Goal: Information Seeking & Learning: Learn about a topic

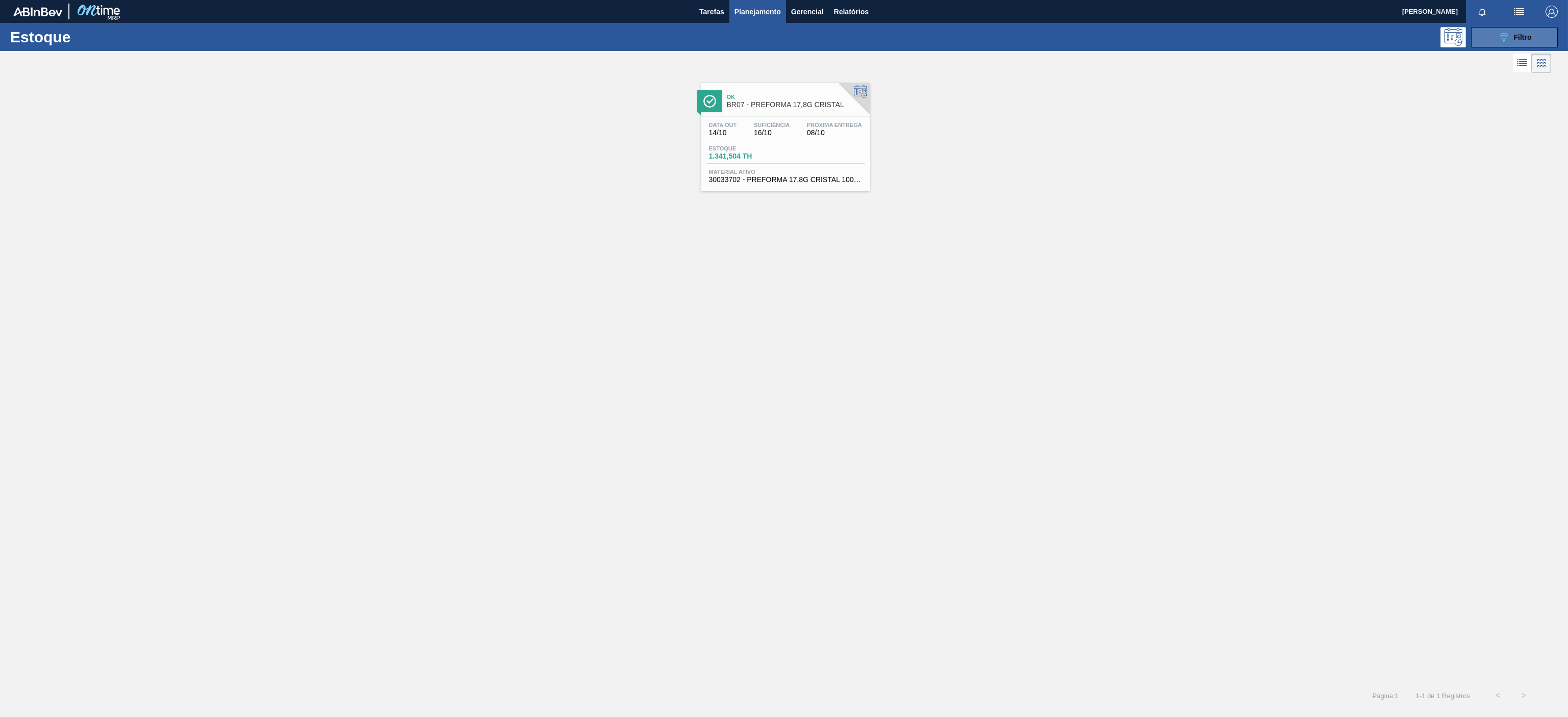
click at [1504, 42] on icon "089F7B8B-B2A5-4AFE-B5C0-19BA573D28AC" at bounding box center [1504, 37] width 12 height 12
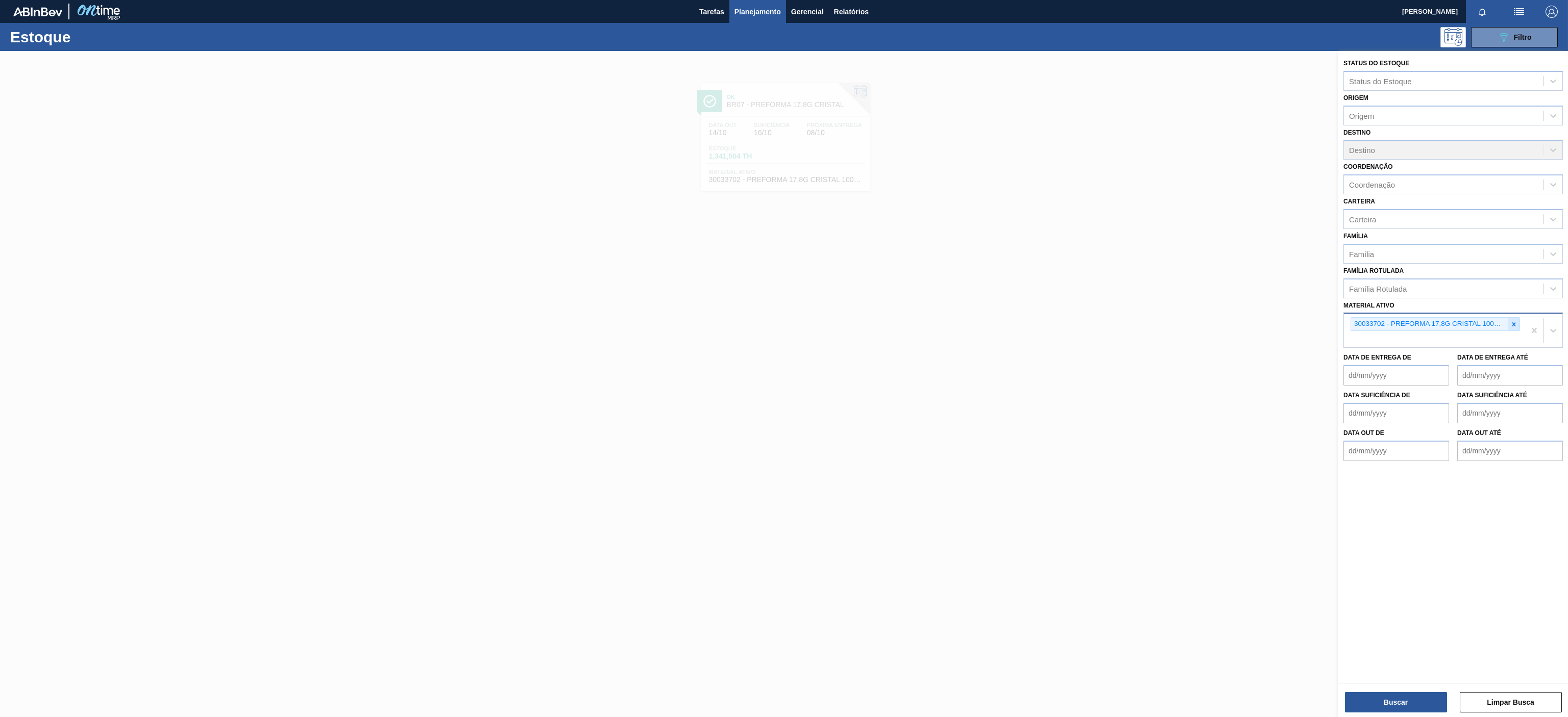
click at [1518, 331] on div at bounding box center [1514, 324] width 11 height 13
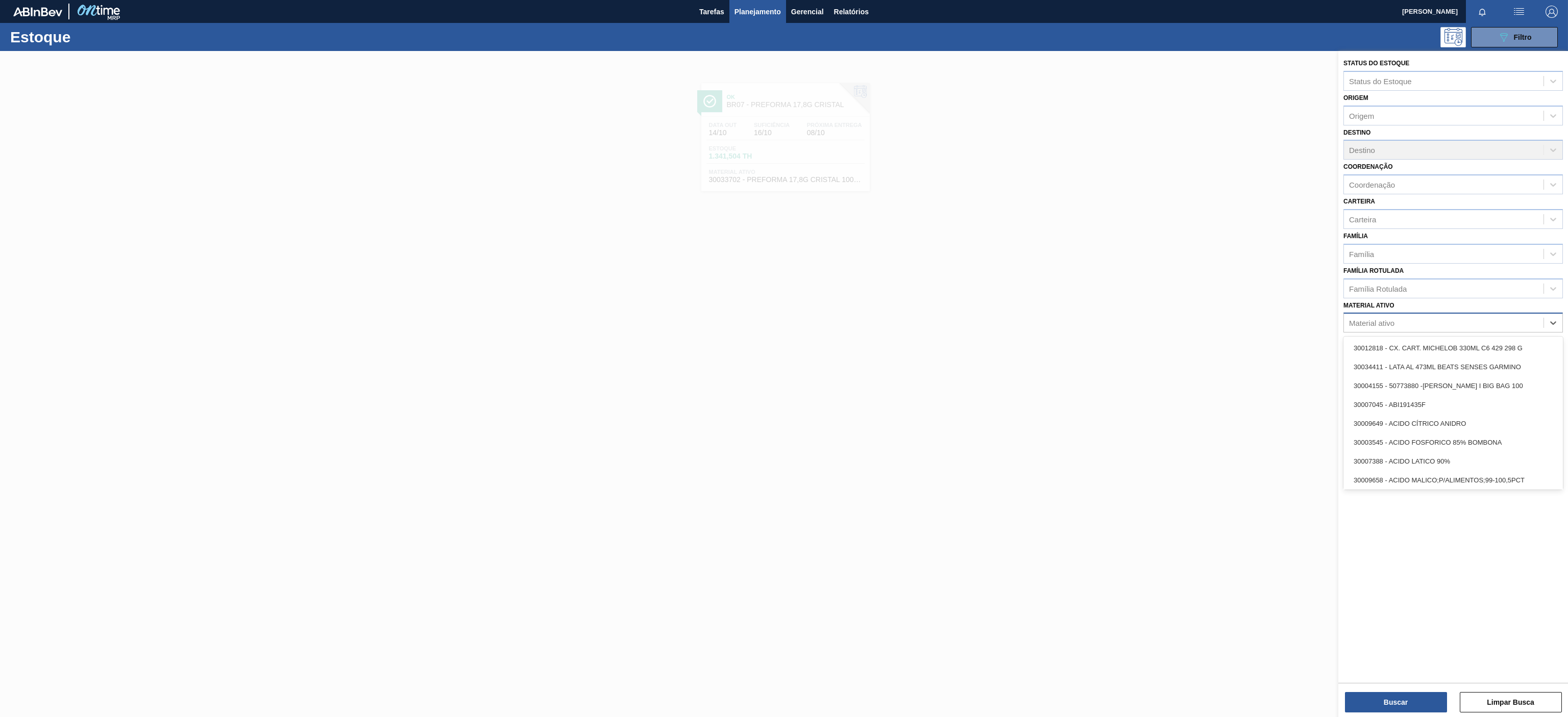
click at [1389, 323] on div "Material ativo" at bounding box center [1371, 323] width 45 height 9
paste ativo "30034389"
type ativo "30034389"
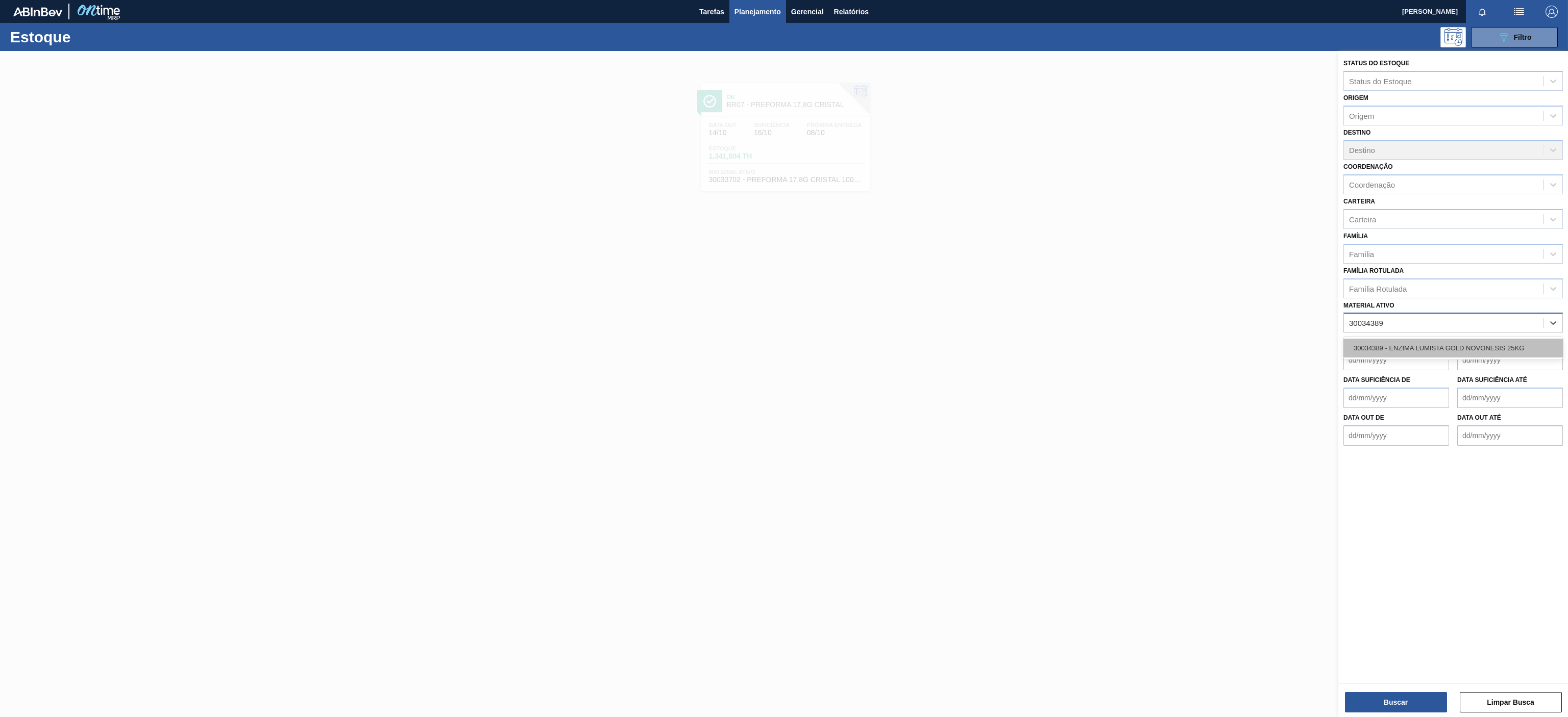
click at [1387, 343] on div "30034389 - ENZIMA LUMISTA GOLD NOVONESIS 25KG" at bounding box center [1453, 348] width 219 height 19
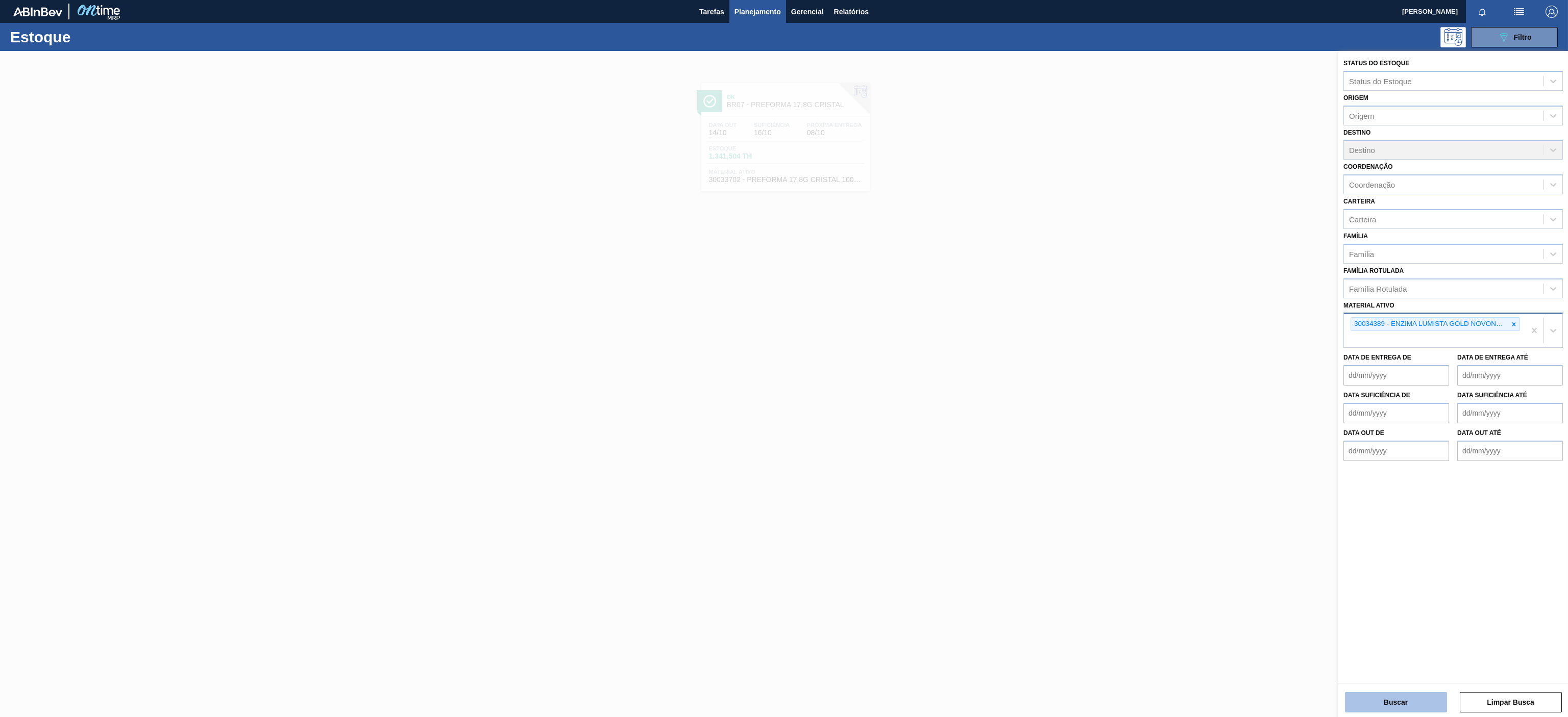
click at [1407, 708] on button "Buscar" at bounding box center [1396, 702] width 102 height 21
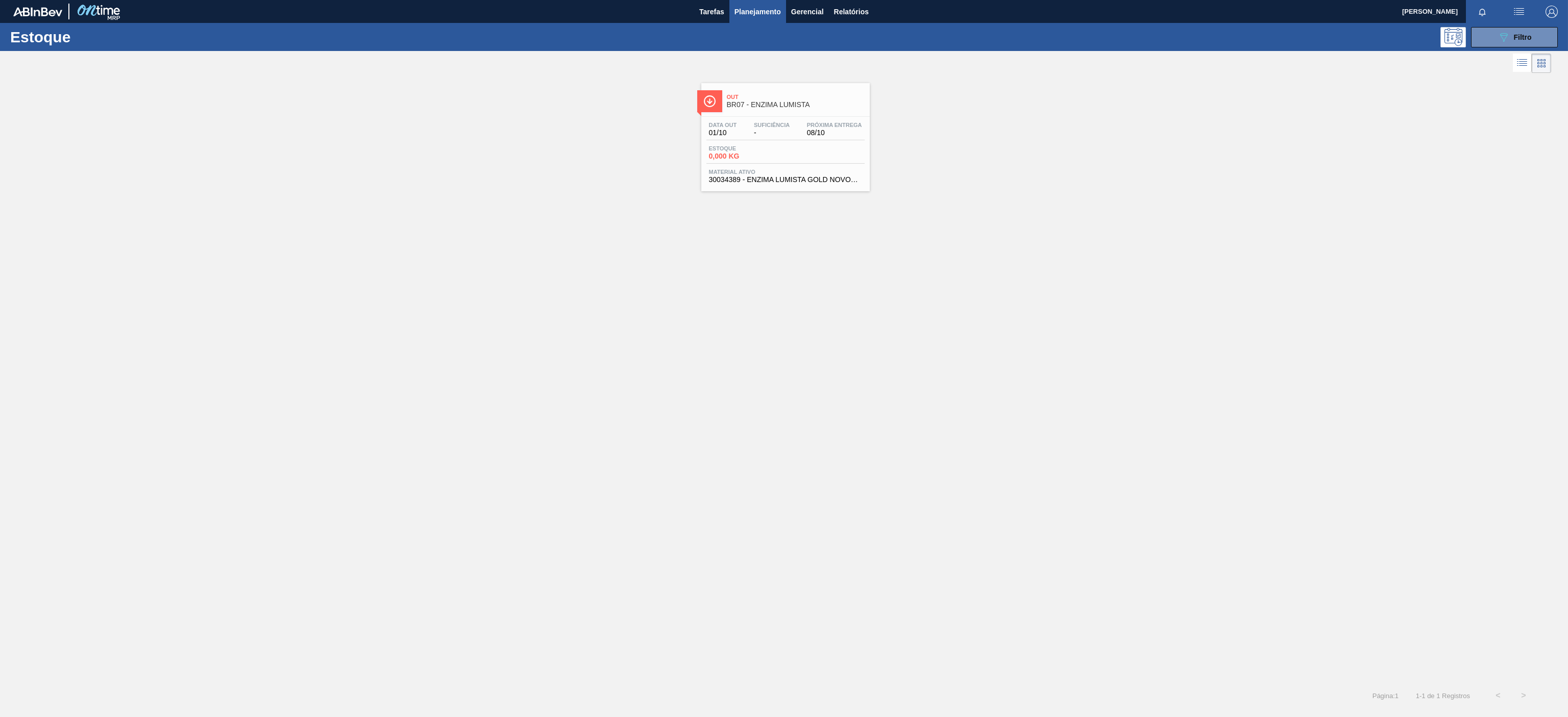
click at [818, 113] on div "Out BR07 - ENZIMA LUMISTA" at bounding box center [795, 101] width 137 height 23
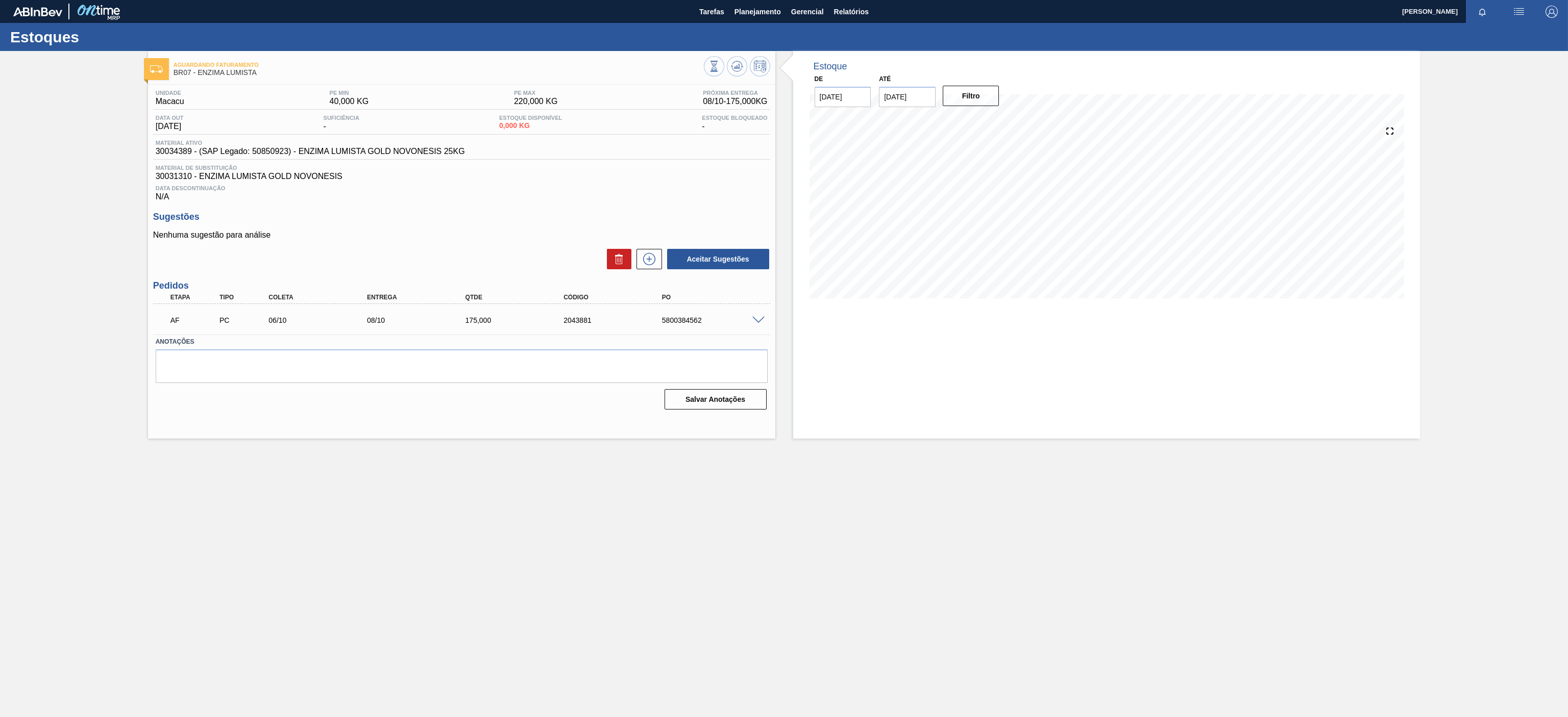
click at [1145, 513] on main "Tarefas Planejamento Gerencial Relatórios [PERSON_NAME] Marcar todas como lido …" at bounding box center [784, 358] width 1568 height 717
click at [768, 9] on span "Planejamento" at bounding box center [758, 11] width 46 height 12
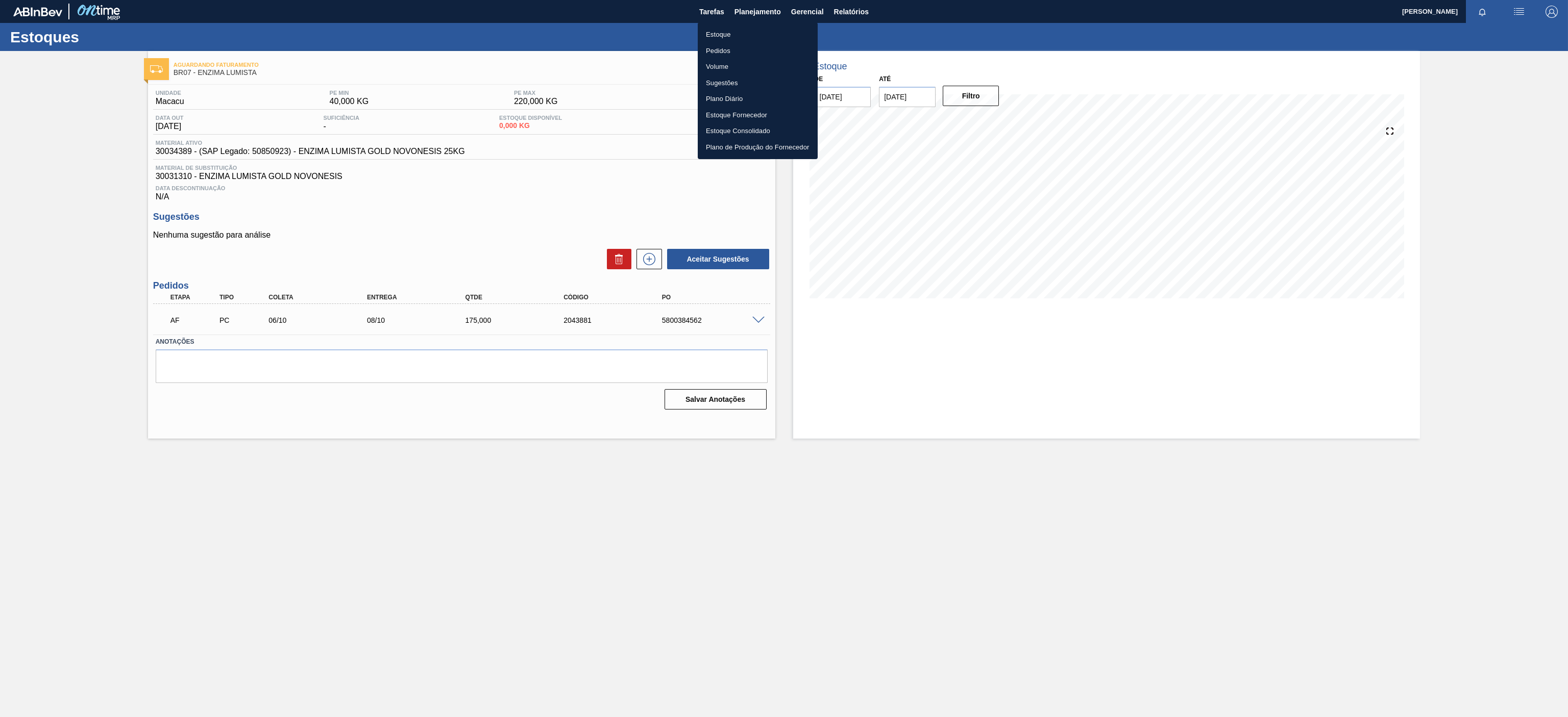
click at [737, 30] on li "Estoque" at bounding box center [757, 35] width 120 height 17
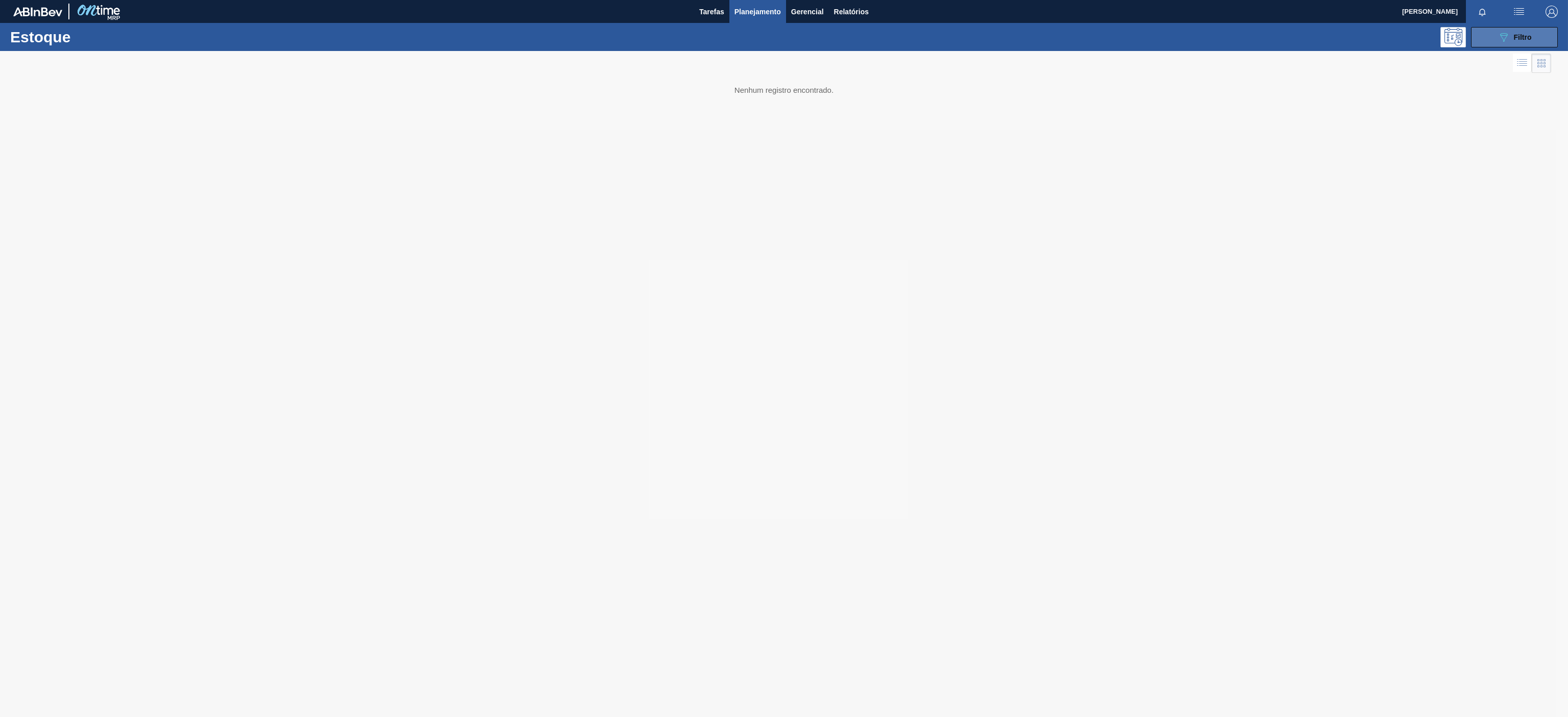
click at [1539, 36] on button "089F7B8B-B2A5-4AFE-B5C0-19BA573D28AC Filtro" at bounding box center [1514, 37] width 87 height 21
click at [1496, 323] on div at bounding box center [784, 384] width 1568 height 667
click at [1506, 327] on div at bounding box center [784, 384] width 1568 height 667
click at [1522, 322] on div at bounding box center [784, 384] width 1568 height 667
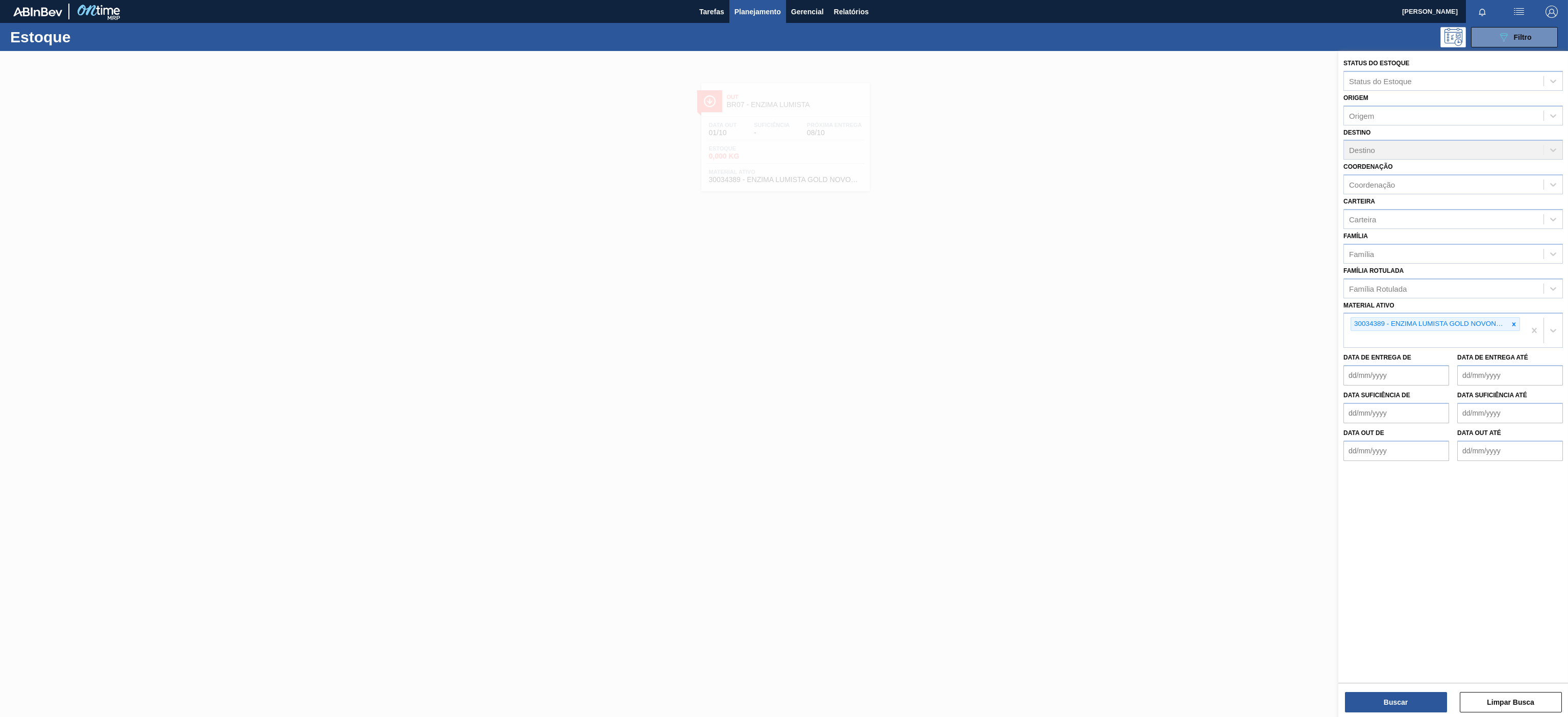
click at [1512, 330] on div at bounding box center [1514, 324] width 11 height 13
paste ativo "30007206"
type ativo "30007206"
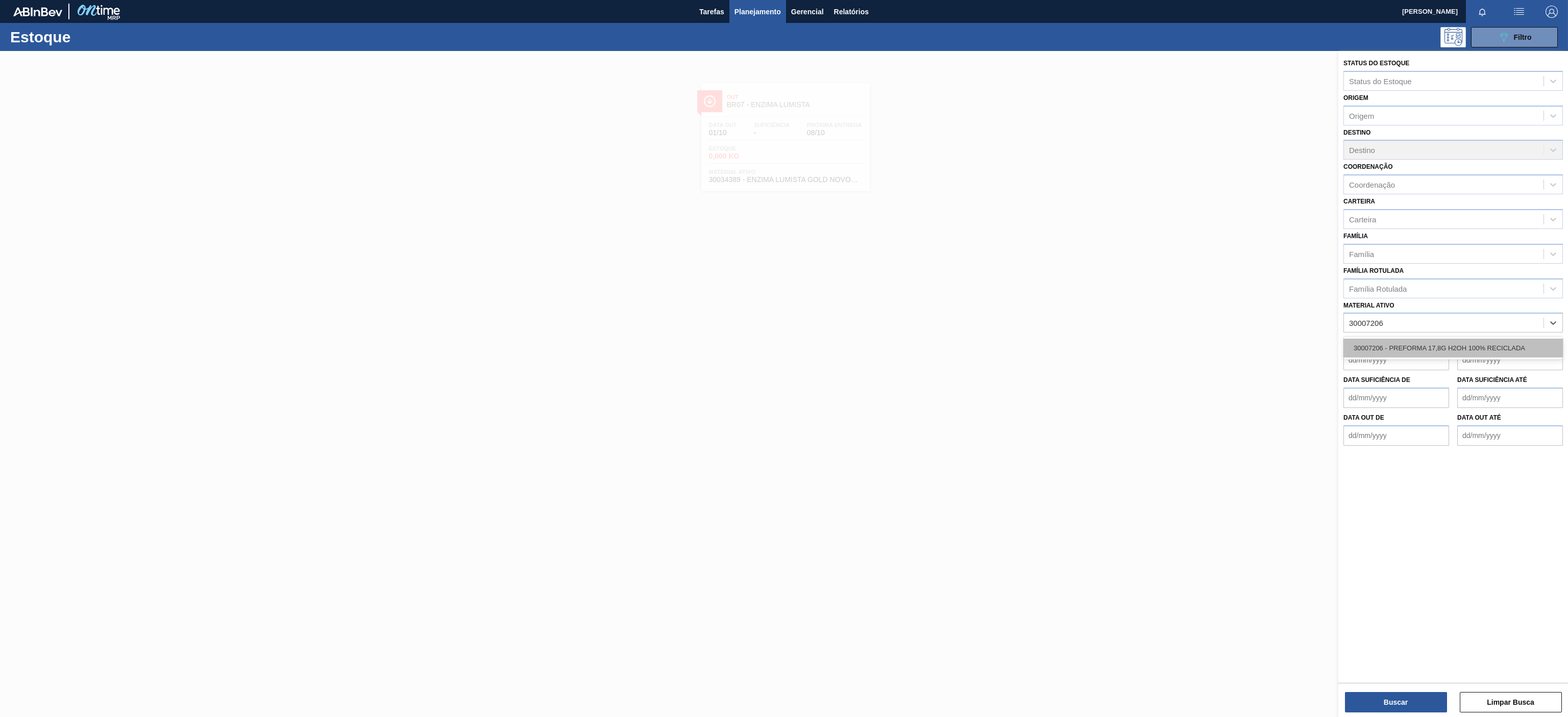
click at [1454, 353] on div "30007206 - PREFORMA 17,8G H2OH 100% RECICLADA" at bounding box center [1453, 348] width 219 height 19
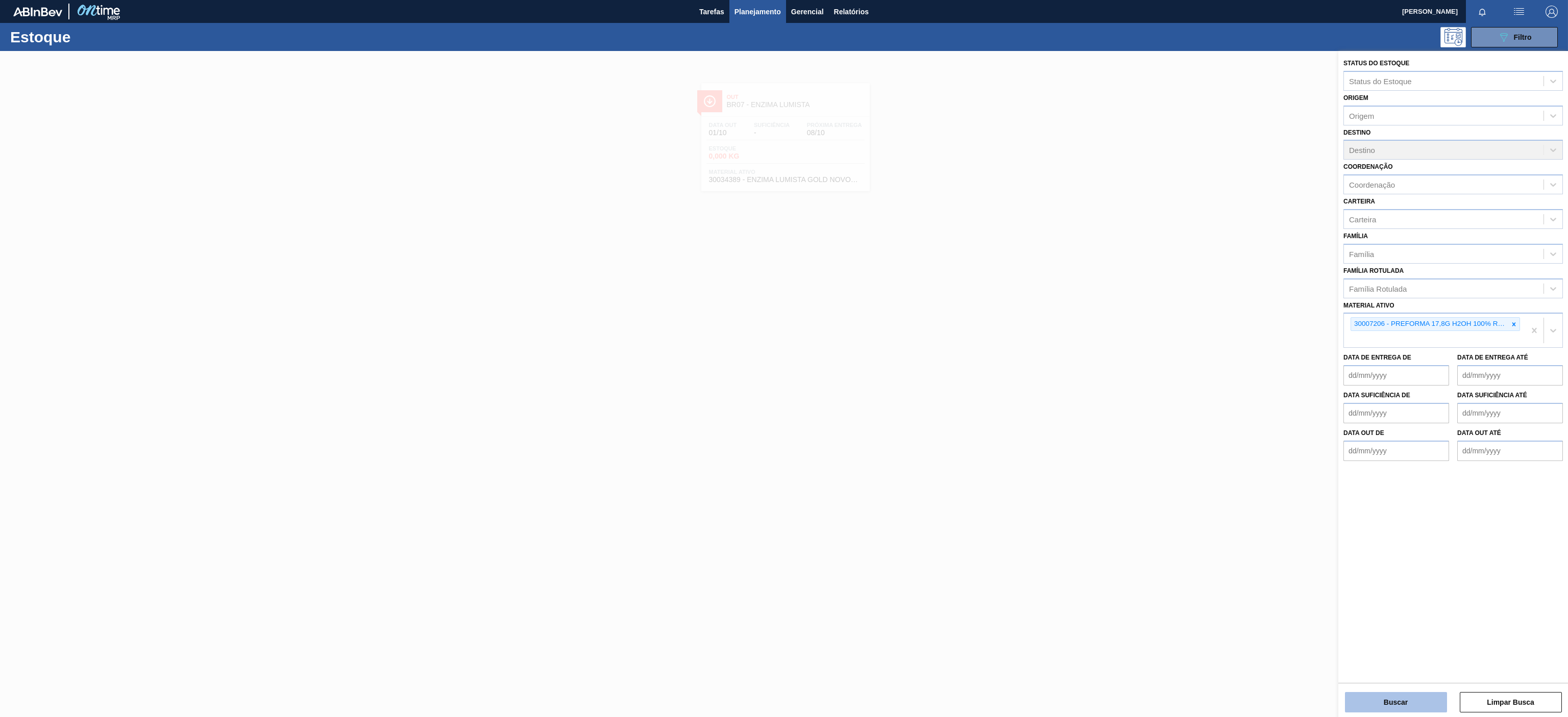
click at [1381, 698] on button "Buscar" at bounding box center [1396, 702] width 102 height 21
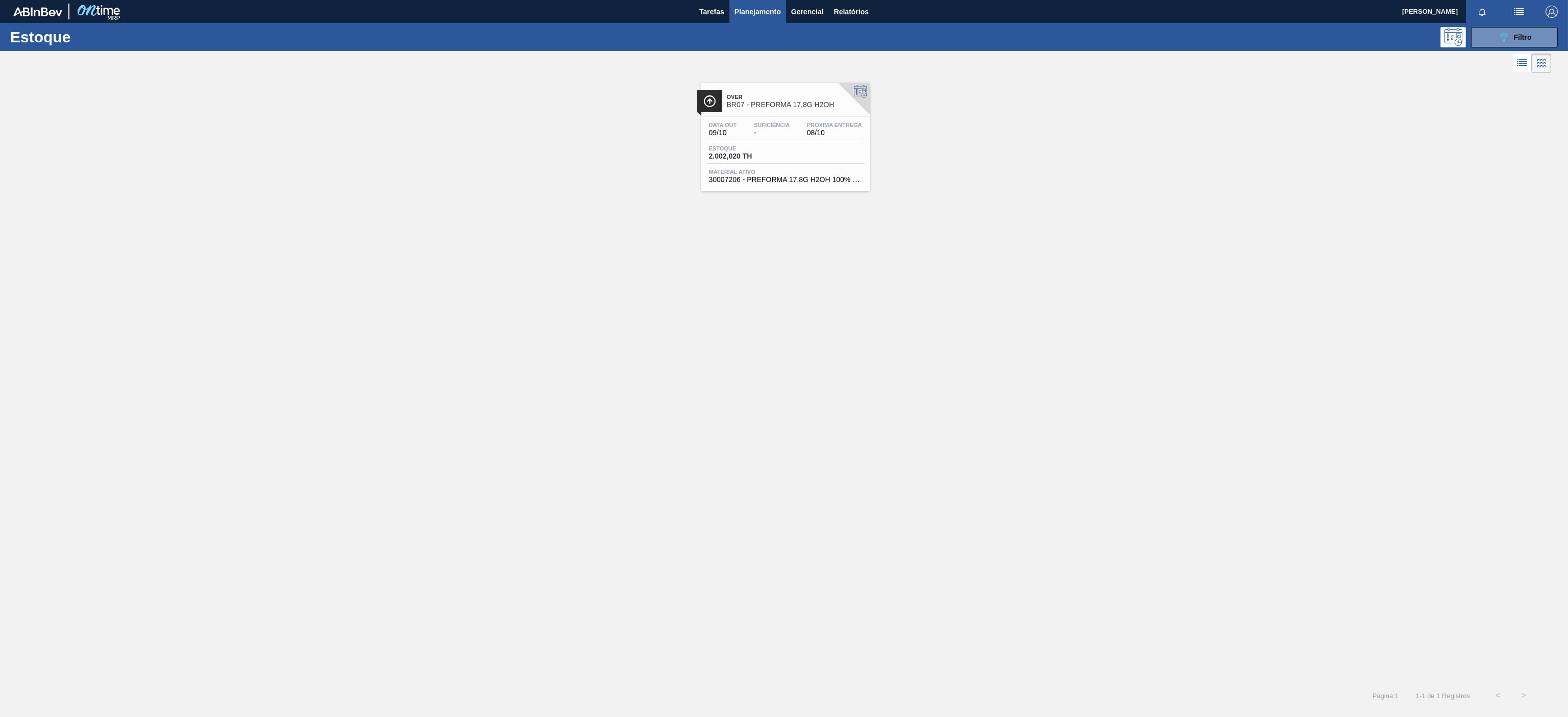
click at [810, 108] on span "BR07 - PREFORMA 17,8G H2OH" at bounding box center [795, 105] width 137 height 8
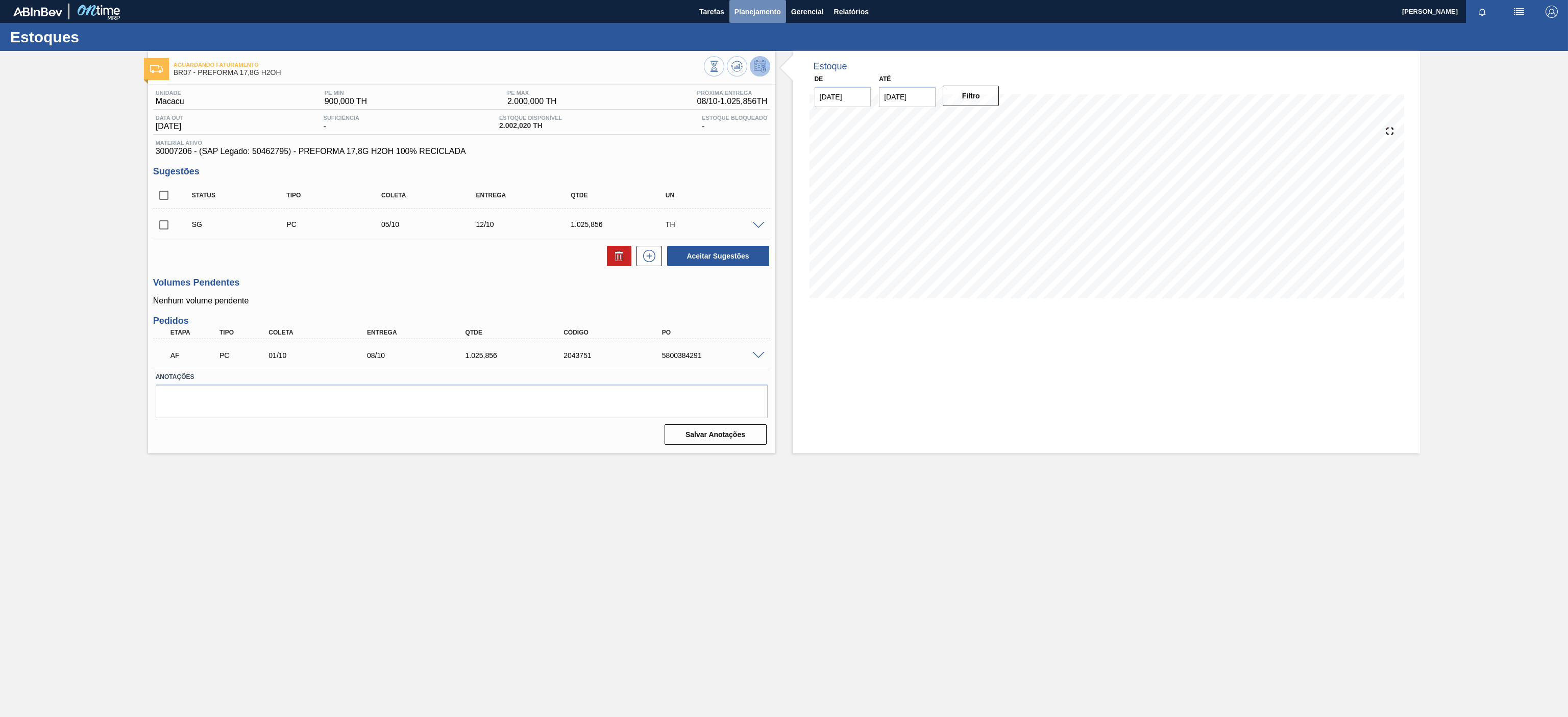
click at [751, 19] on button "Planejamento" at bounding box center [757, 11] width 56 height 23
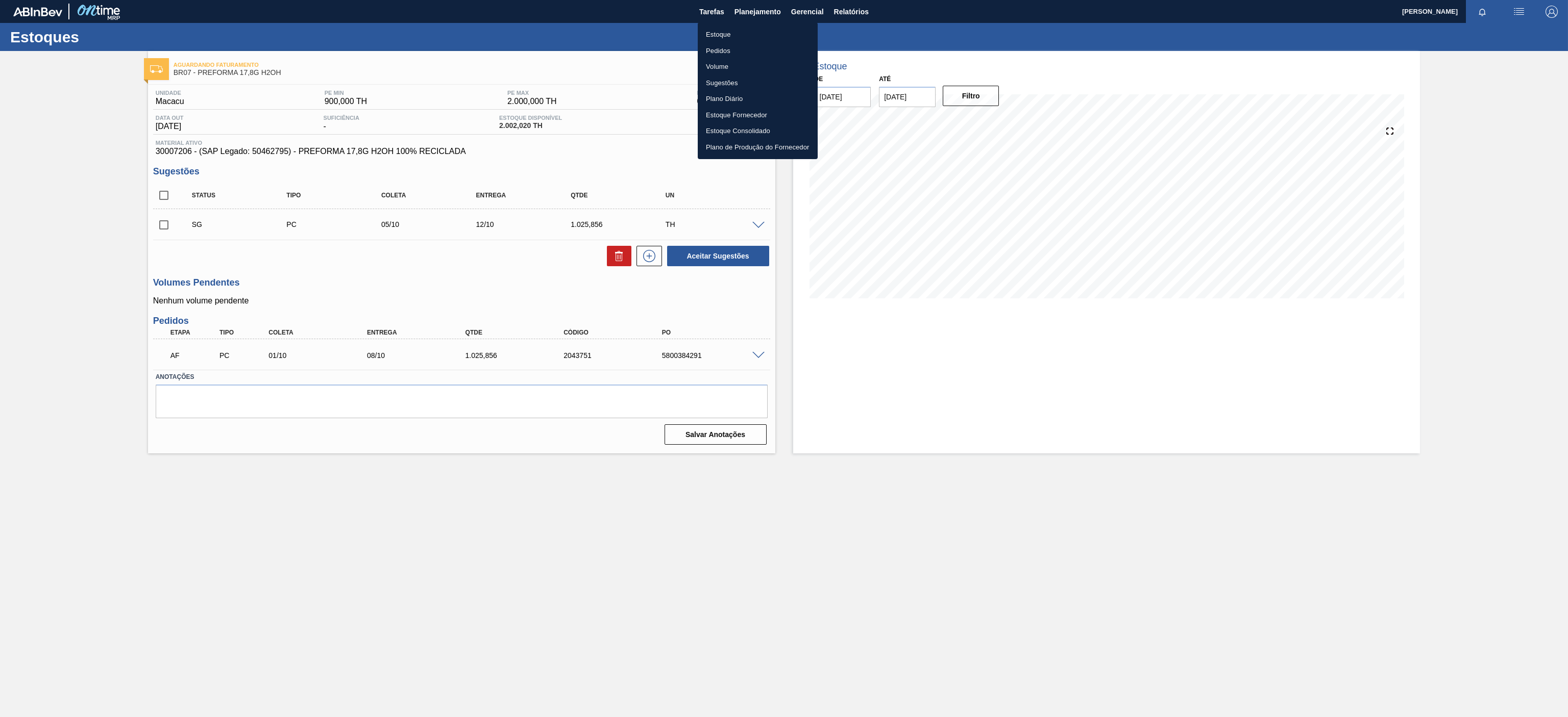
click at [722, 37] on li "Estoque" at bounding box center [757, 35] width 120 height 17
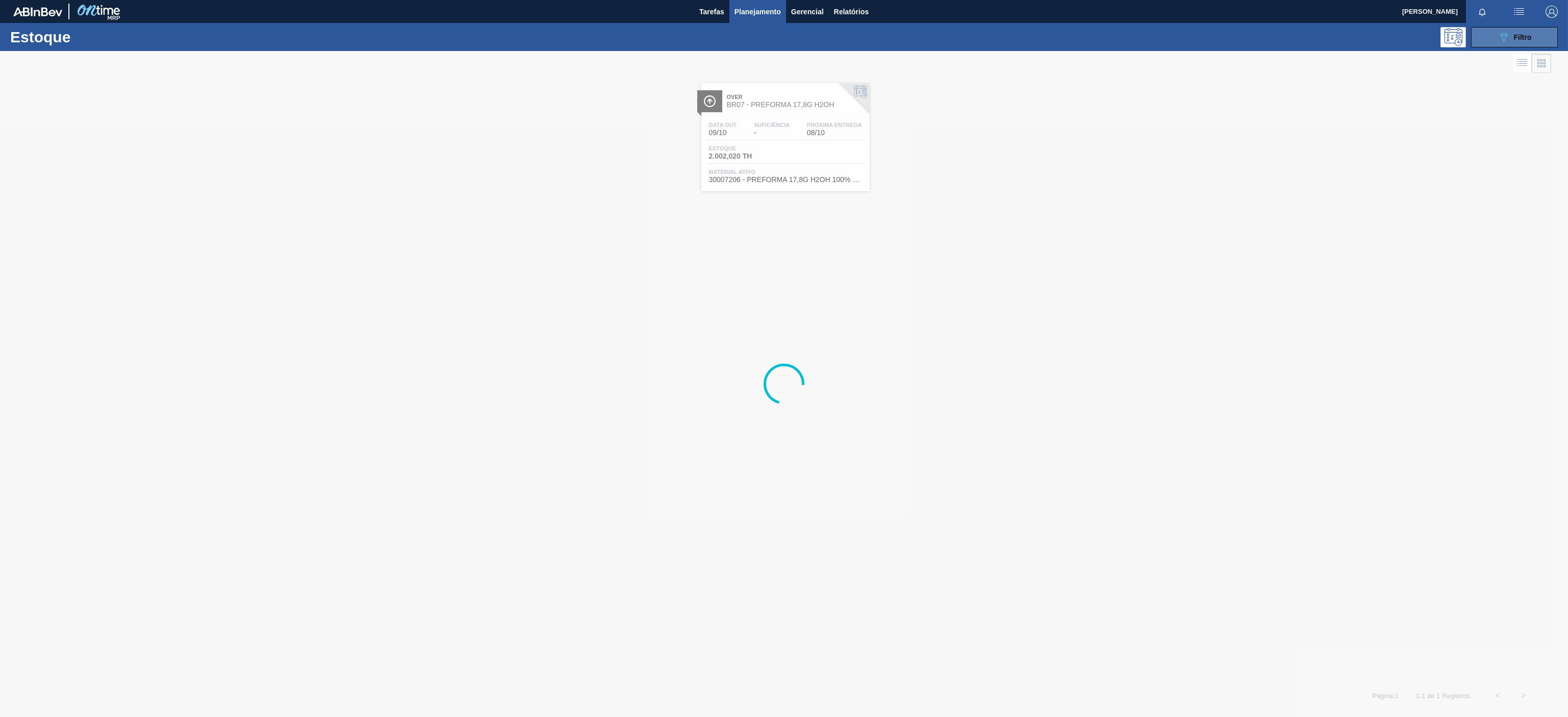
click at [1504, 31] on icon "089F7B8B-B2A5-4AFE-B5C0-19BA573D28AC" at bounding box center [1504, 37] width 12 height 12
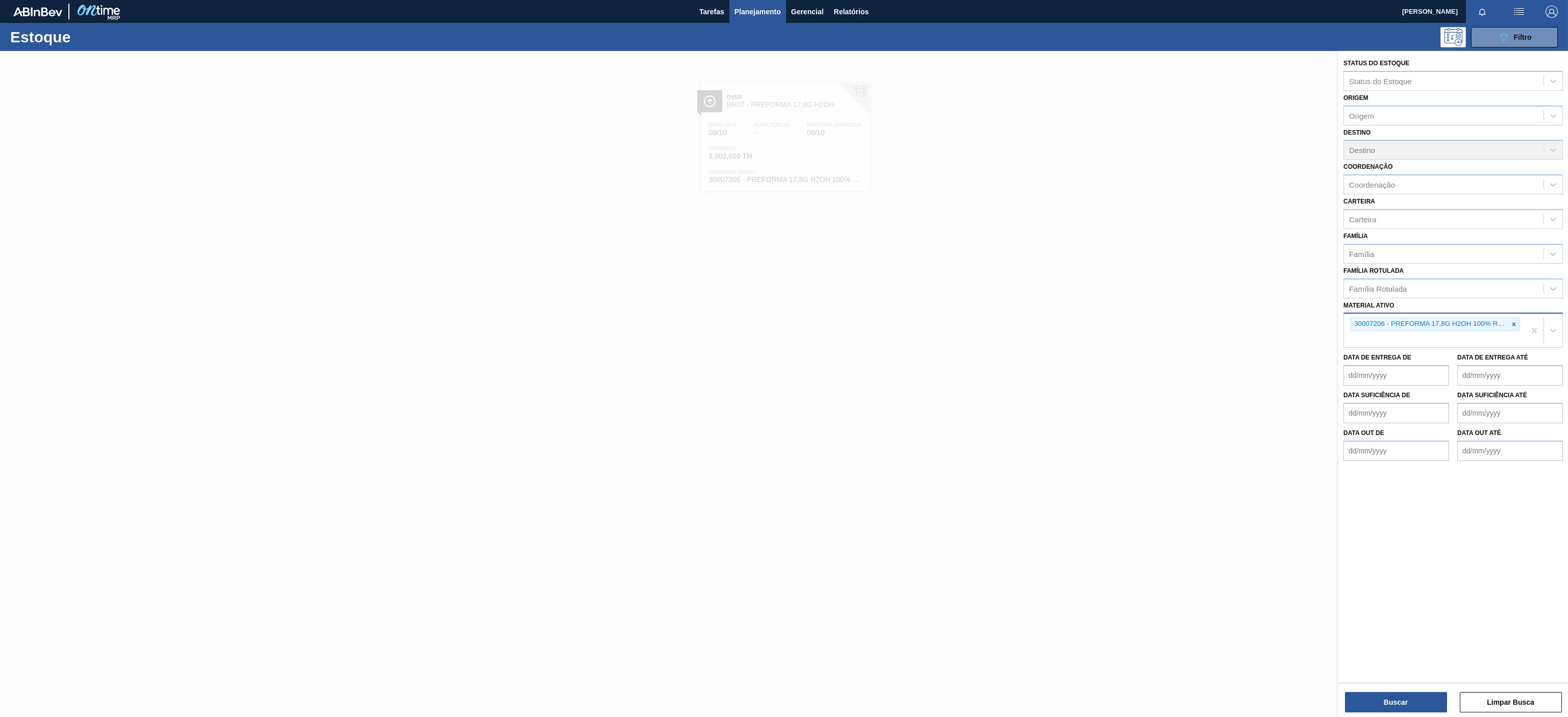
click at [1512, 326] on icon at bounding box center [1514, 324] width 3 height 3
paste ativo "30008449"
type ativo "30008449"
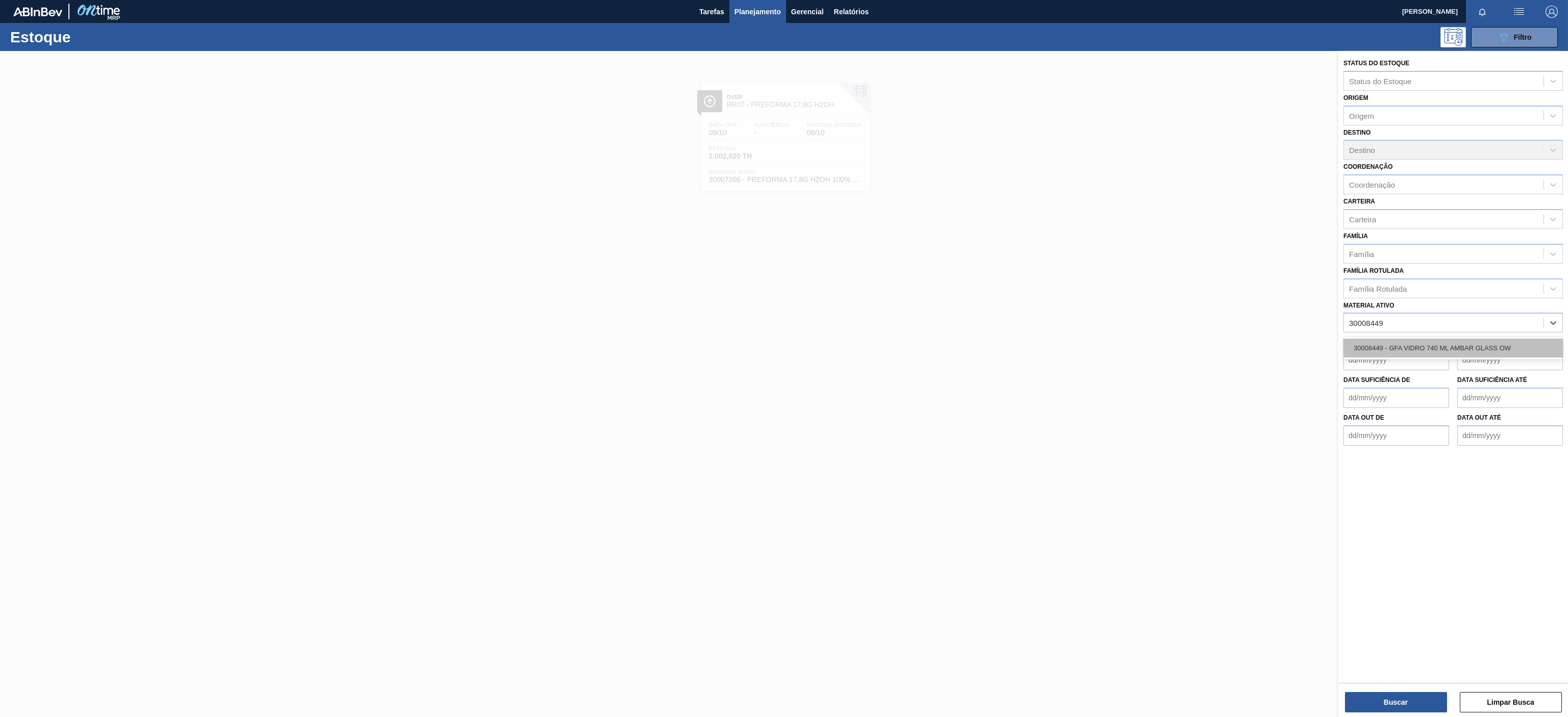
click at [1424, 343] on div "30008449 - GFA VIDRO 740 ML AMBAR GLASS OW" at bounding box center [1453, 348] width 219 height 19
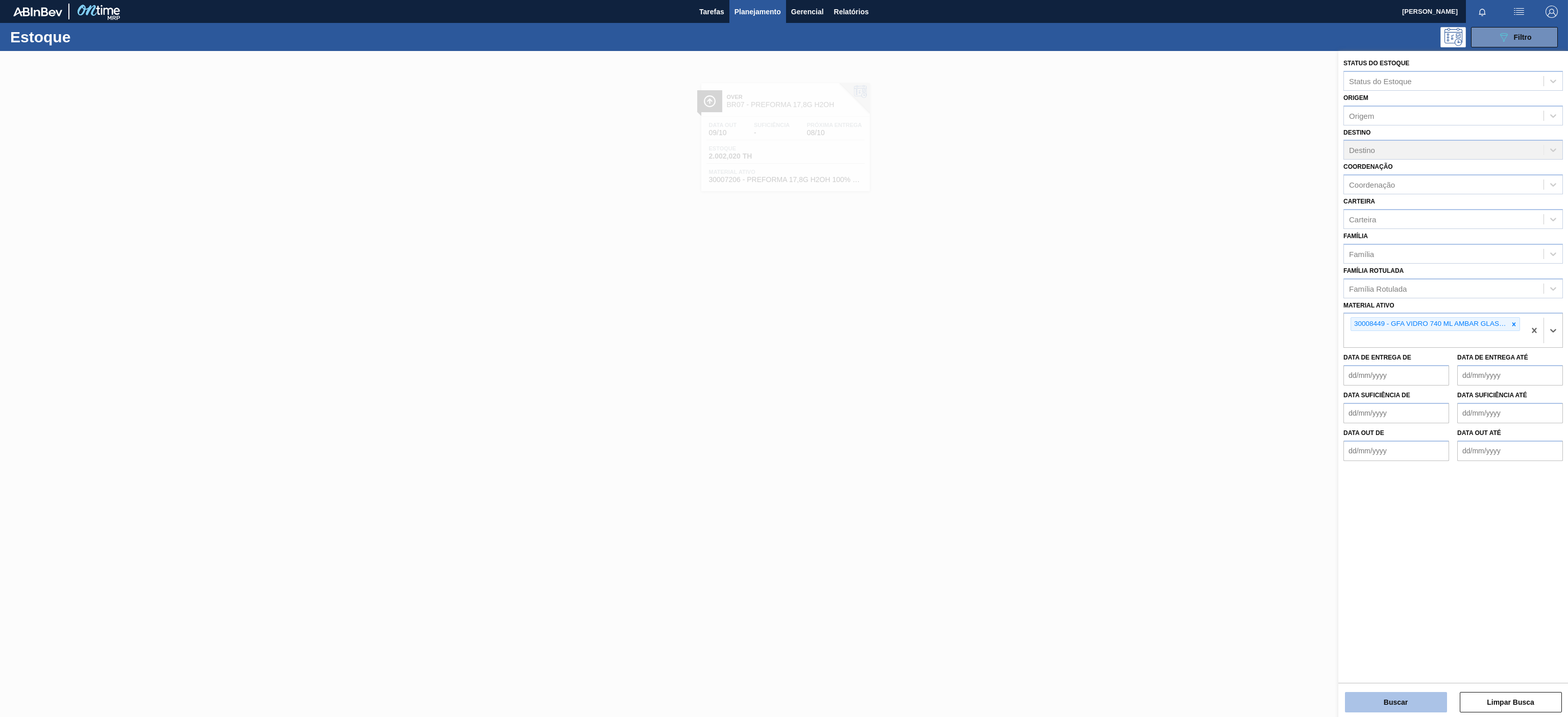
click at [1376, 704] on button "Buscar" at bounding box center [1396, 702] width 102 height 21
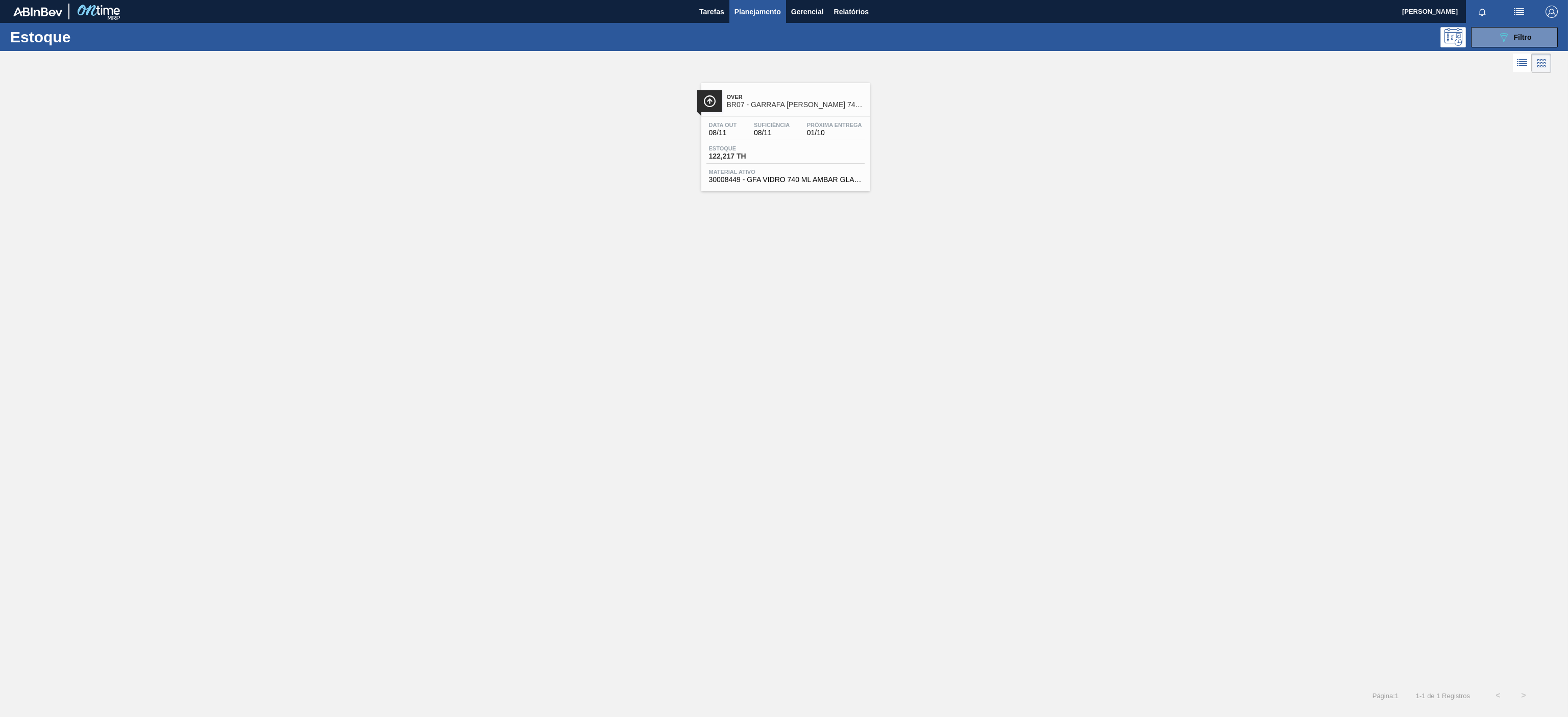
click at [798, 112] on div "Over BR07 - GARRAFA [PERSON_NAME] 740ML" at bounding box center [795, 101] width 137 height 23
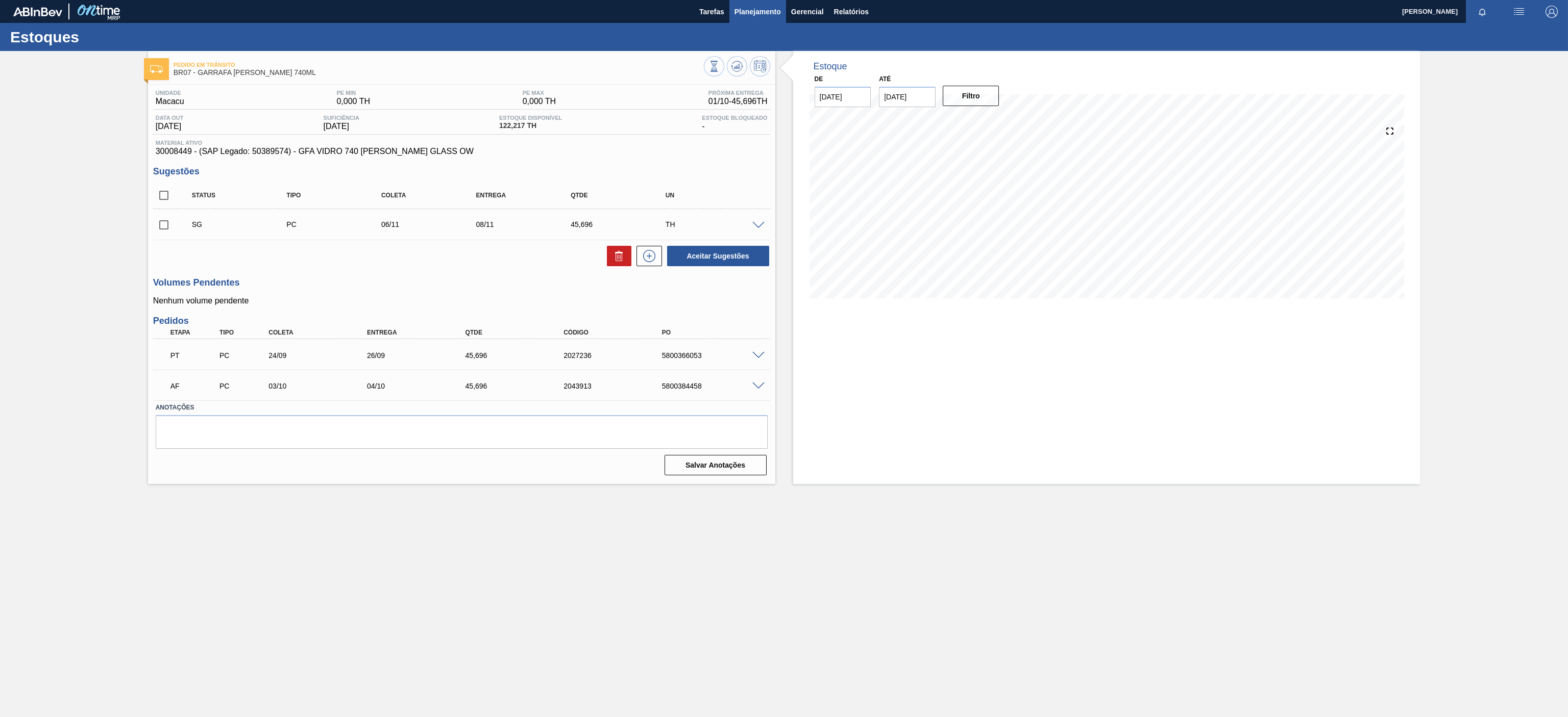
click at [737, 3] on button "Planejamento" at bounding box center [757, 11] width 56 height 23
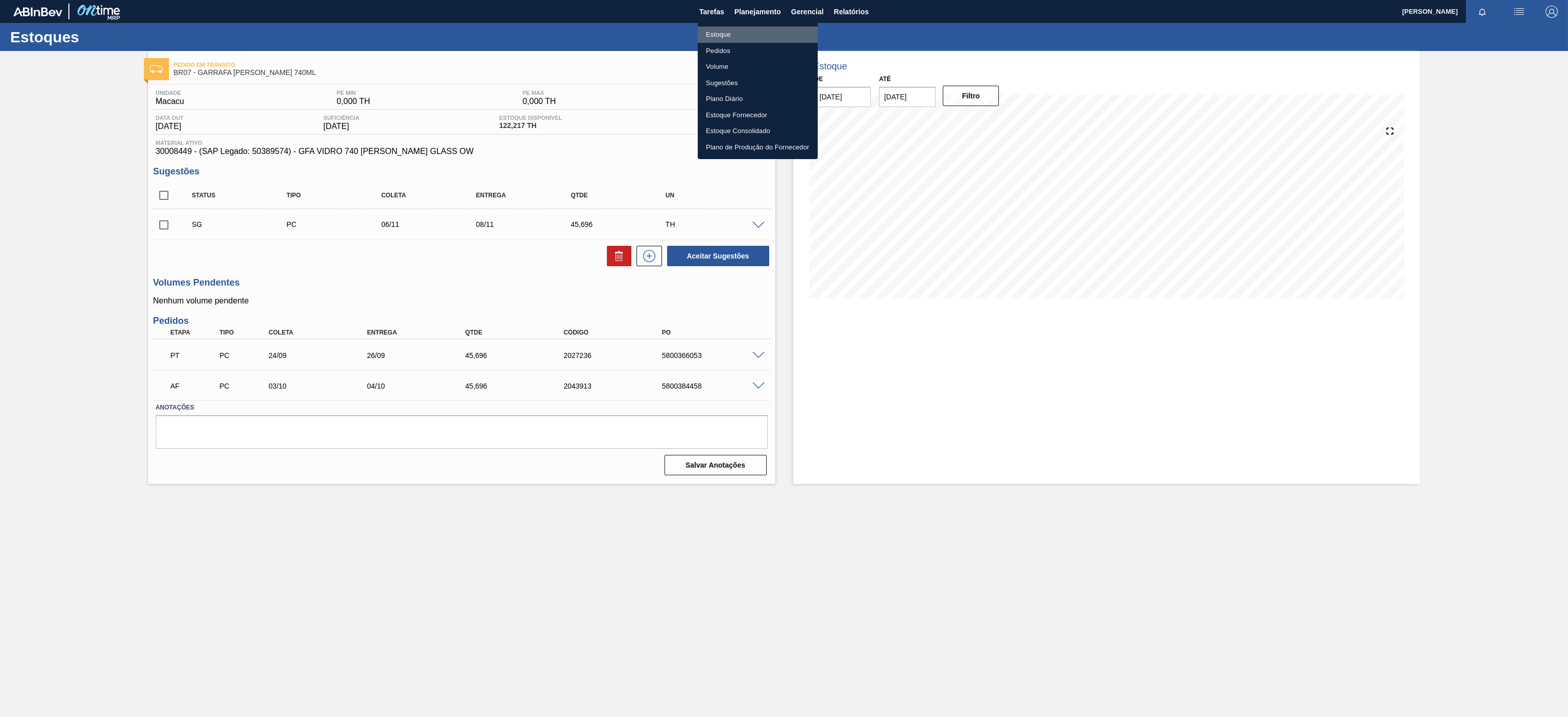
click at [711, 30] on li "Estoque" at bounding box center [757, 35] width 120 height 17
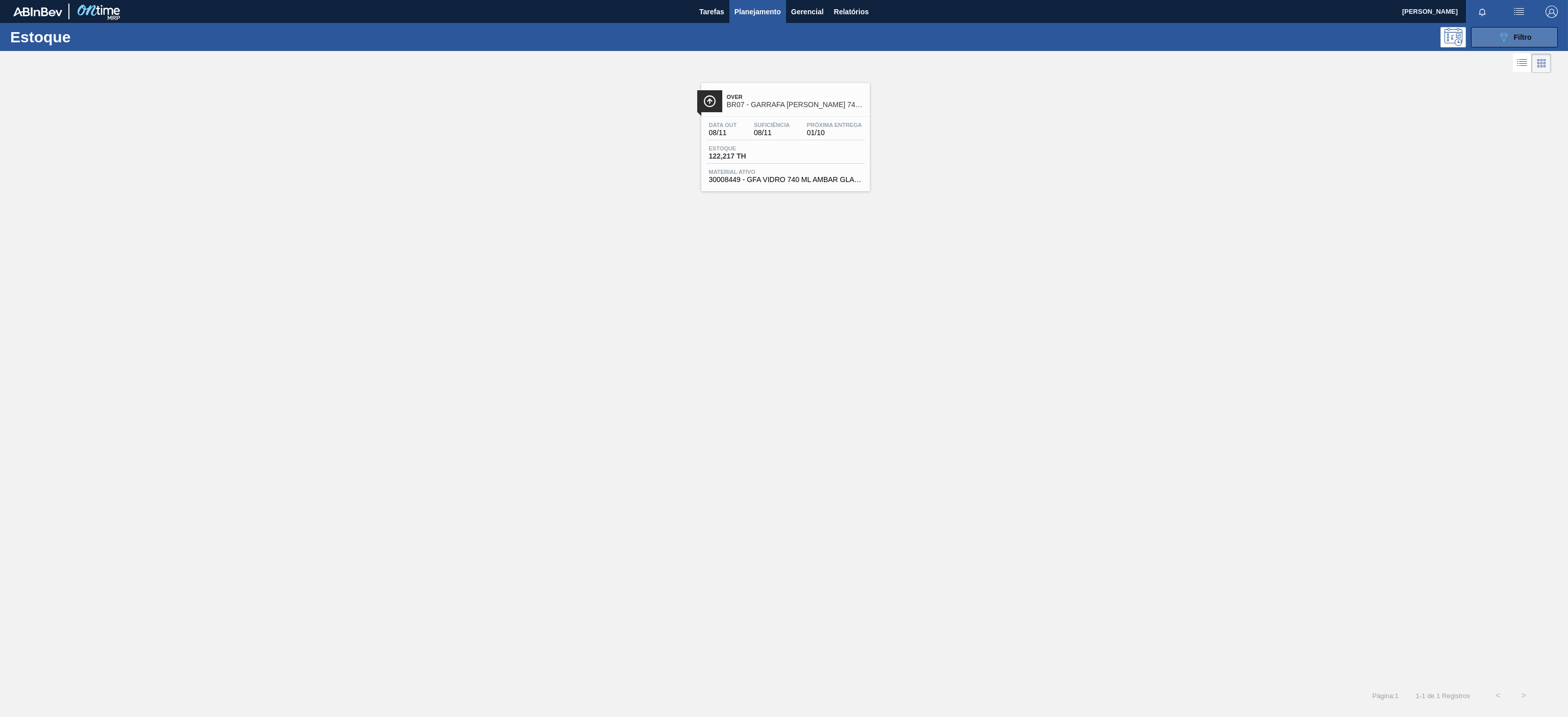
click at [1500, 35] on icon at bounding box center [1504, 37] width 8 height 9
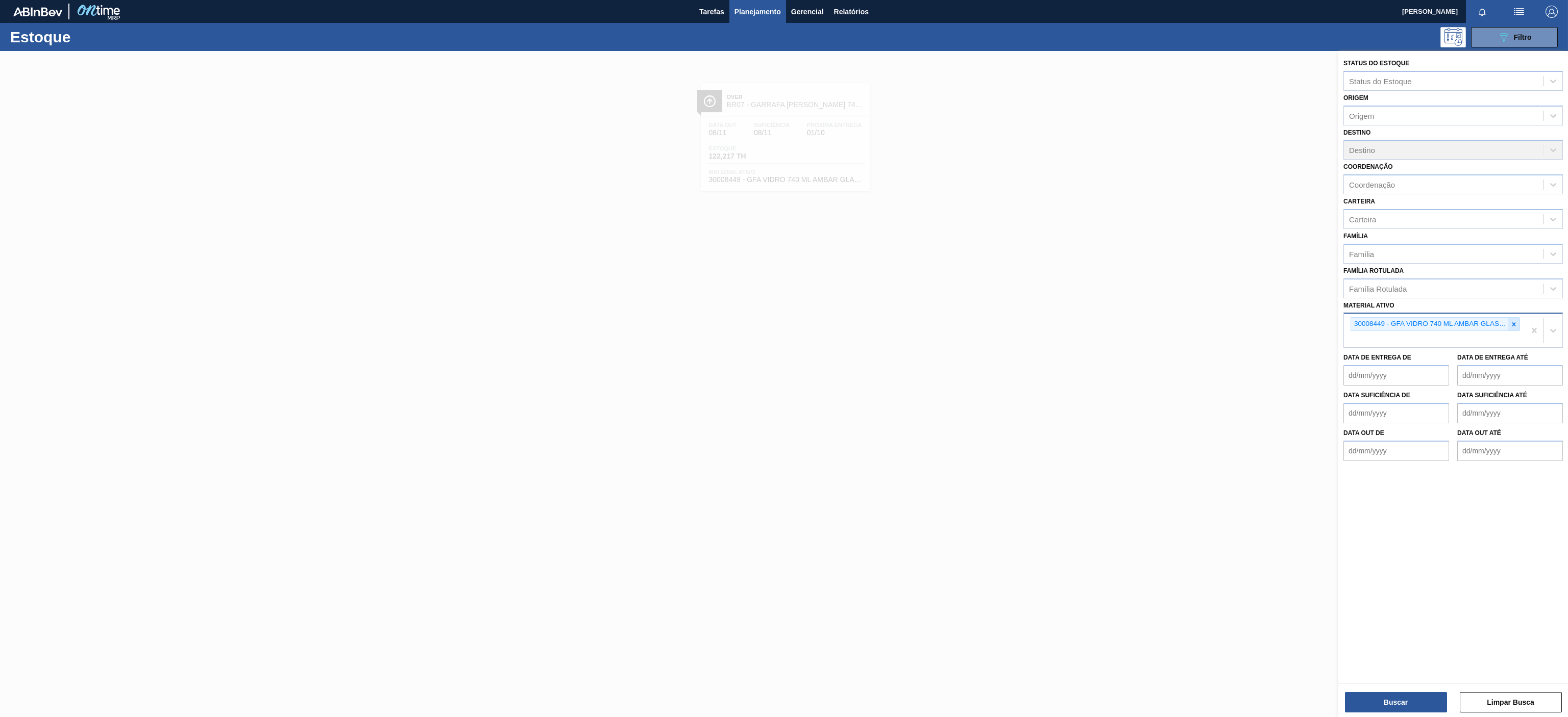
click at [1516, 329] on div at bounding box center [1514, 324] width 11 height 13
paste ativo "30002821"
type ativo "30002821"
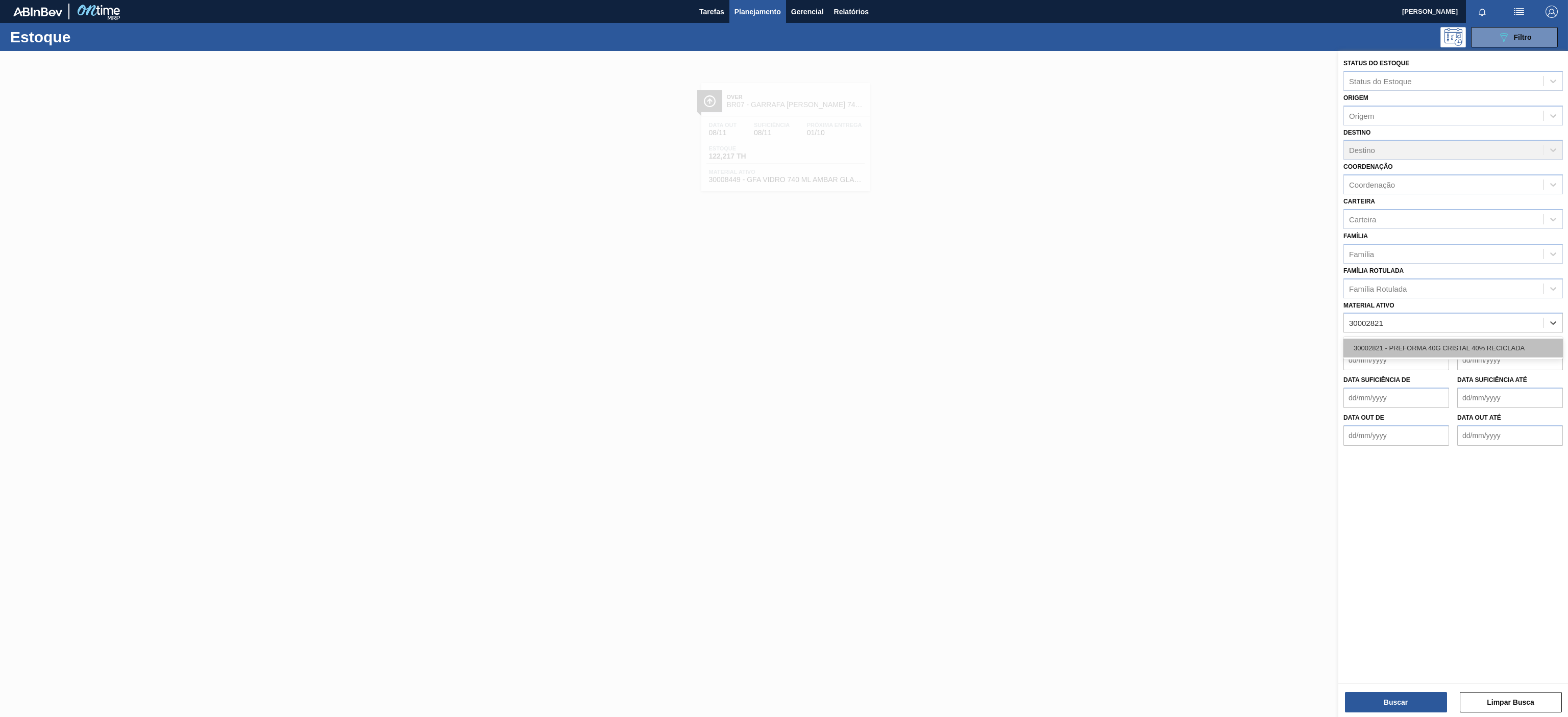
click at [1449, 346] on div "30002821 - PREFORMA 40G CRISTAL 40% RECICLADA" at bounding box center [1453, 348] width 219 height 19
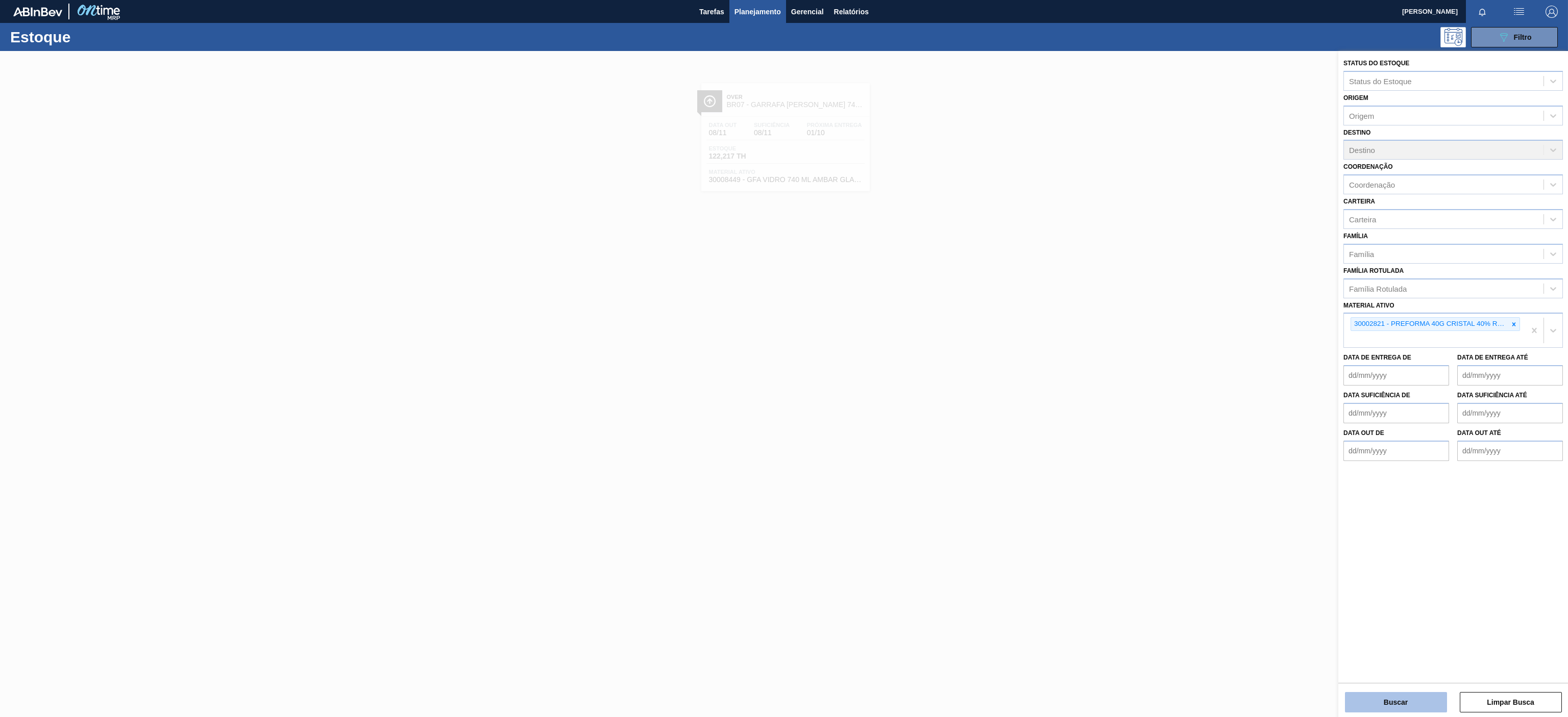
click at [1381, 697] on button "Buscar" at bounding box center [1396, 702] width 102 height 21
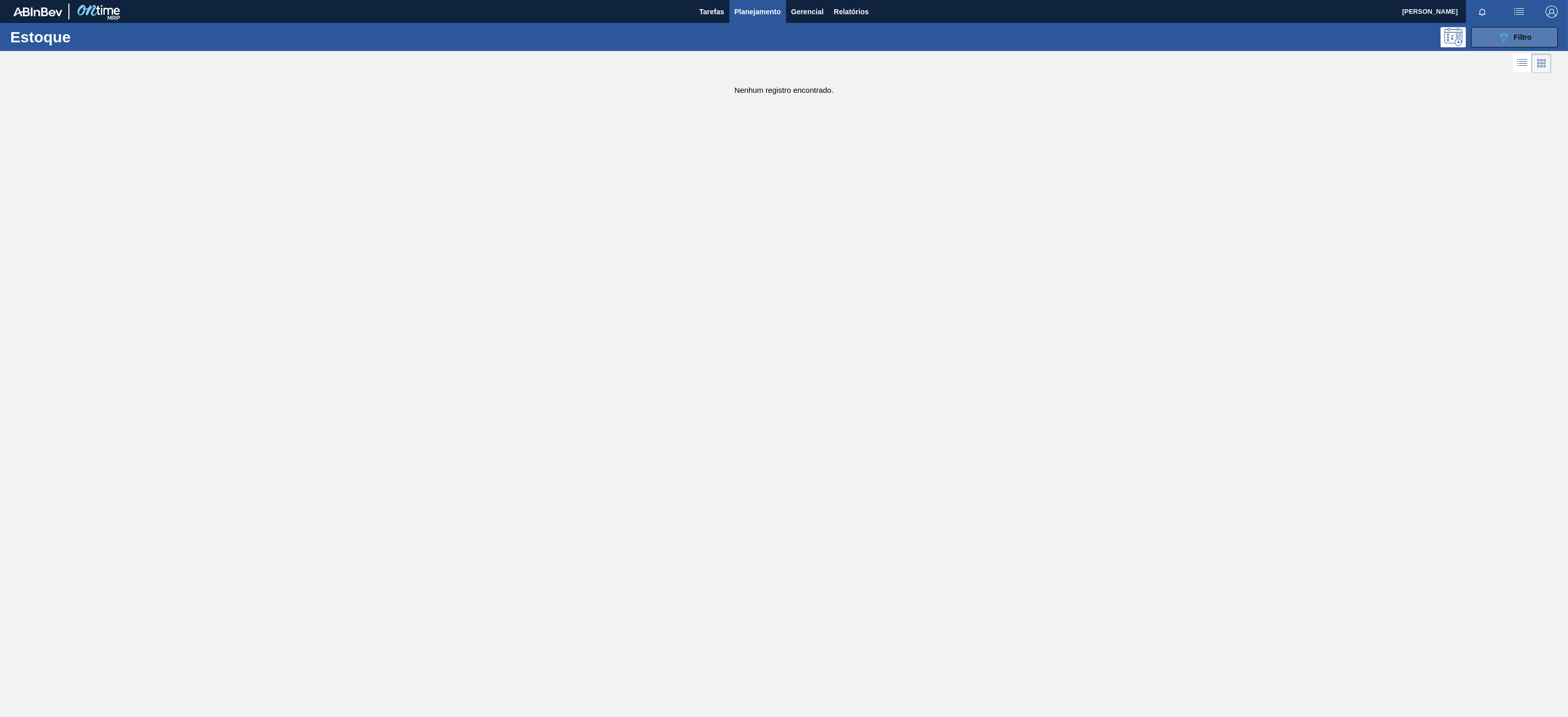
click at [1519, 32] on div "089F7B8B-B2A5-4AFE-B5C0-19BA573D28AC Filtro" at bounding box center [1514, 37] width 34 height 12
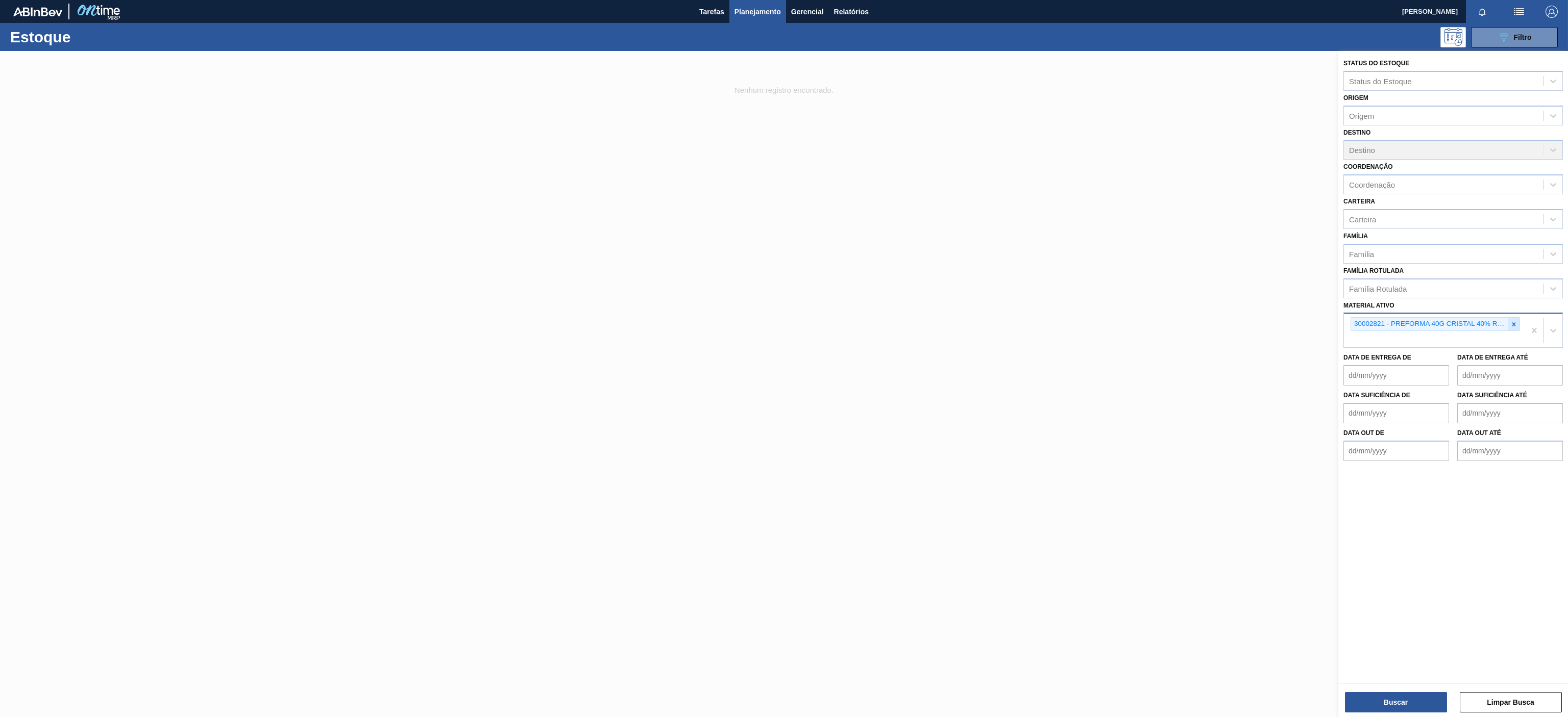
click at [1514, 325] on icon at bounding box center [1514, 324] width 3 height 3
paste ativo "30002341"
type ativo "30002341"
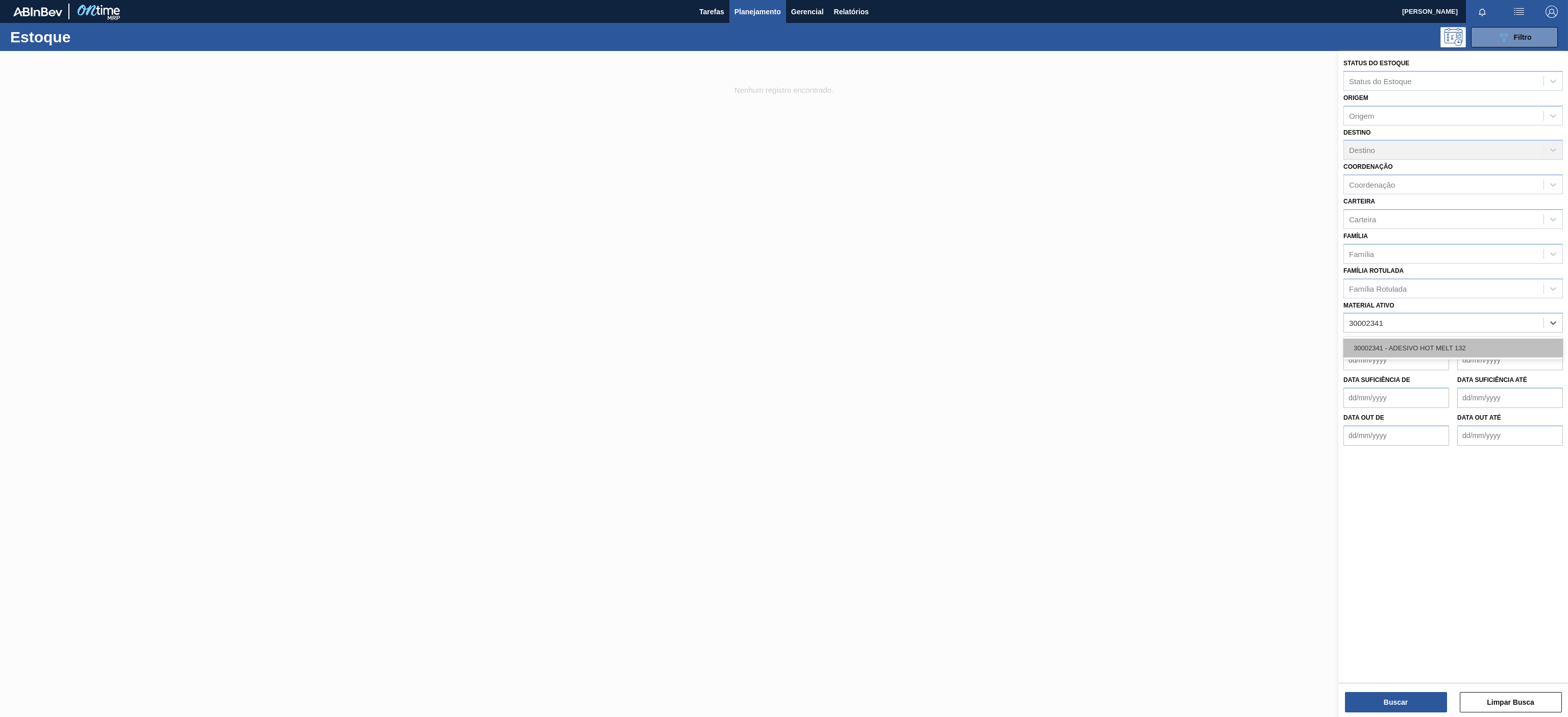
click at [1410, 344] on div "30002341 - ADESIVO HOT MELT 132" at bounding box center [1453, 348] width 219 height 19
click at [1396, 700] on button "Buscar" at bounding box center [1396, 702] width 102 height 21
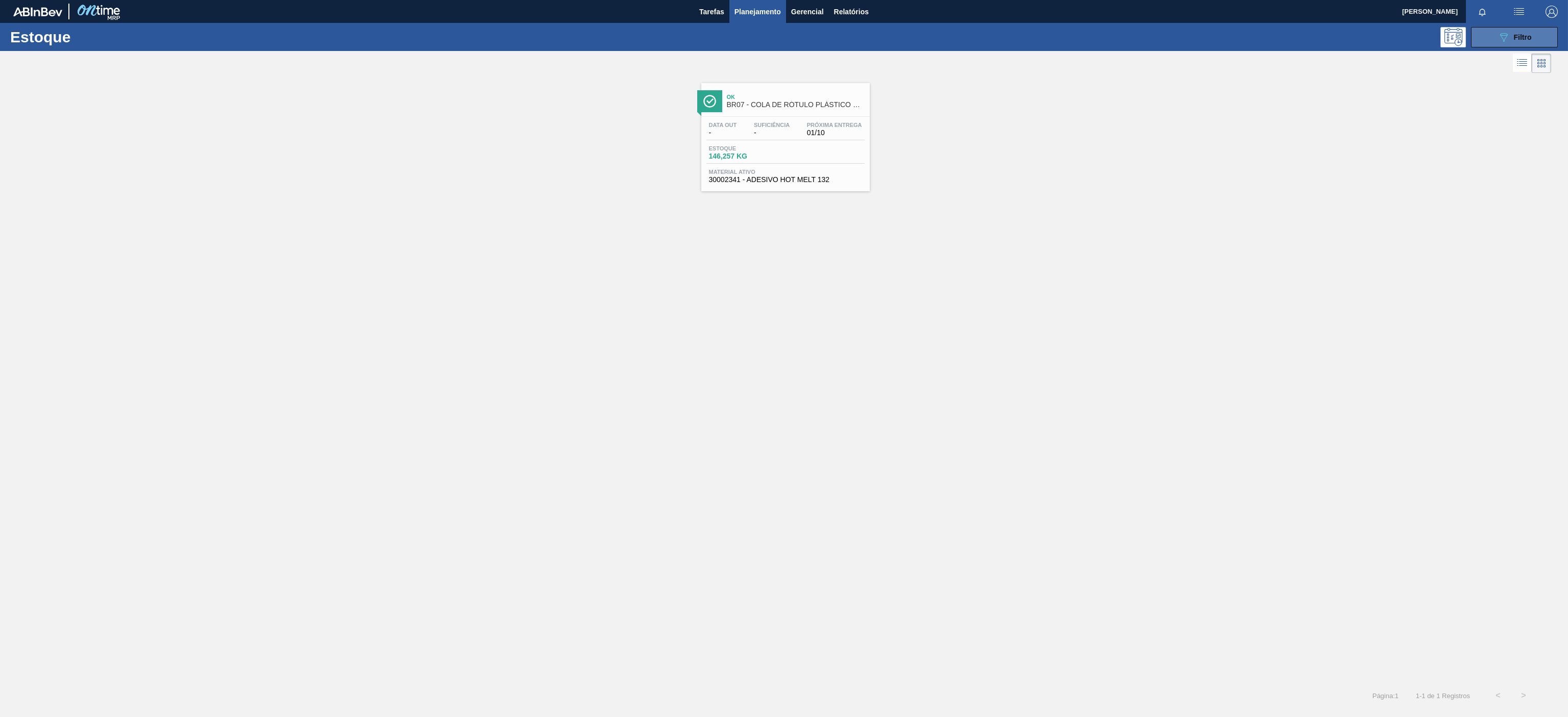
click at [1517, 41] on div "089F7B8B-B2A5-4AFE-B5C0-19BA573D28AC Filtro" at bounding box center [1514, 37] width 34 height 12
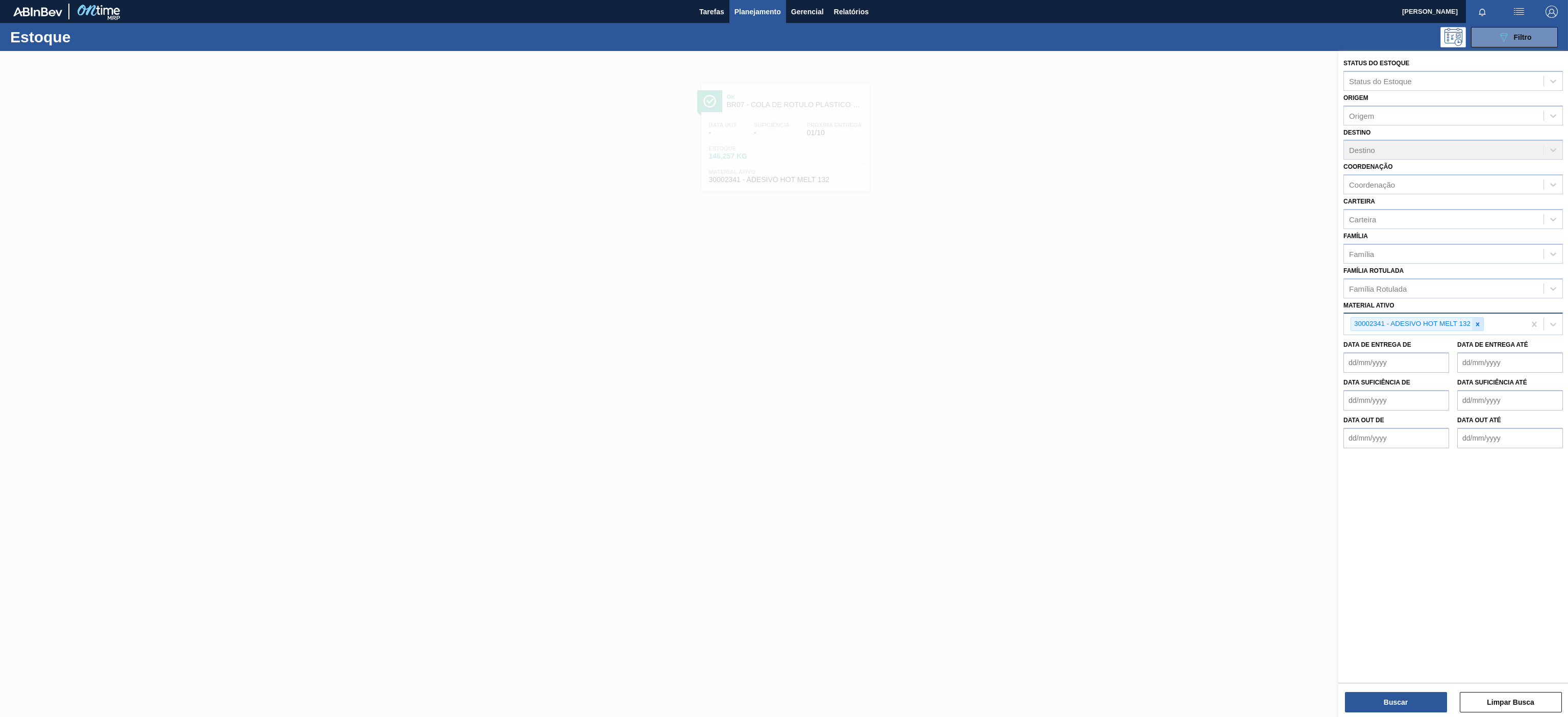
click at [1480, 325] on icon at bounding box center [1477, 324] width 7 height 7
paste ativo "30034318"
type ativo "30034318"
click at [1428, 349] on div "30034318 - ROT PLAST 15L AH GCA ZERO S CL NIV25" at bounding box center [1453, 348] width 219 height 19
click at [1395, 708] on button "Buscar" at bounding box center [1396, 702] width 102 height 21
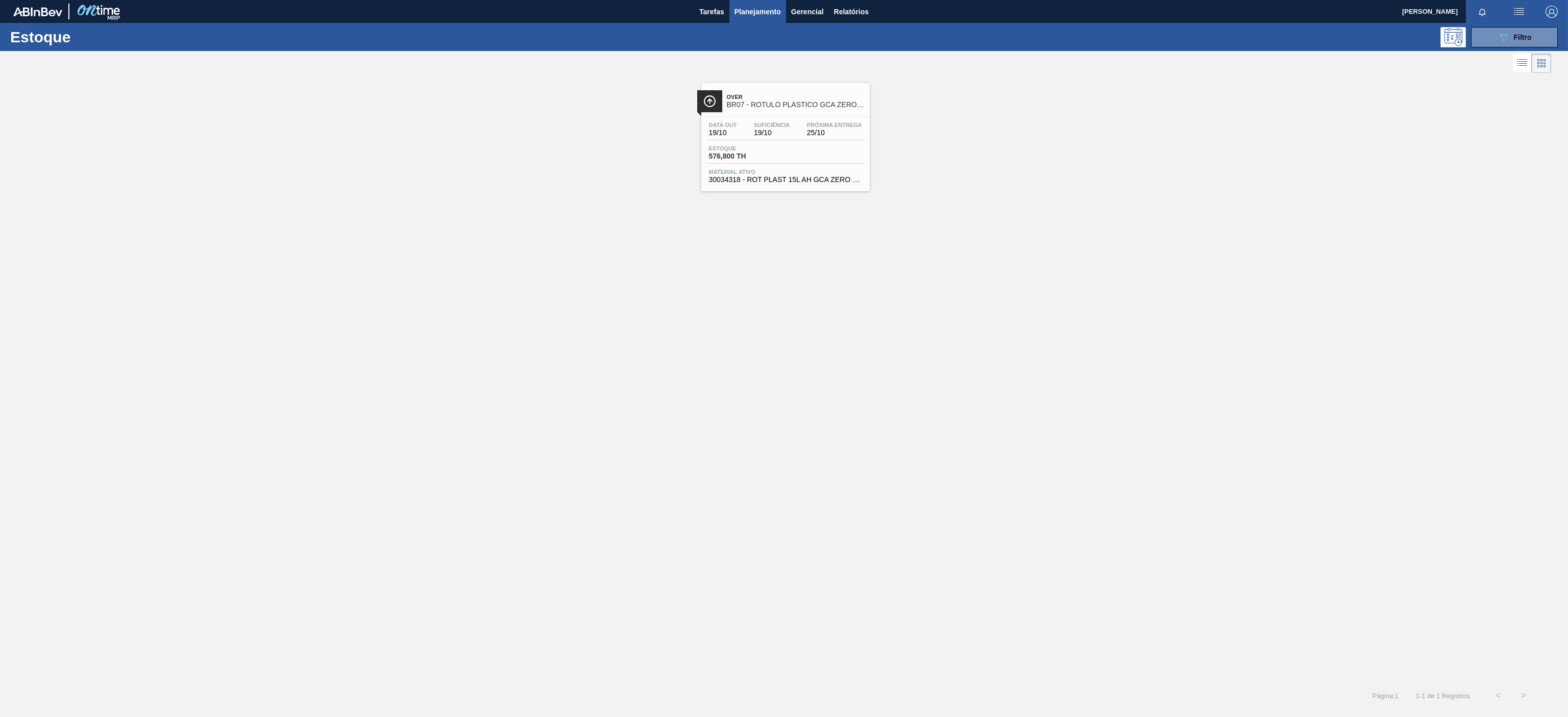
click at [822, 131] on span "25/10" at bounding box center [834, 133] width 55 height 8
